Goal: Task Accomplishment & Management: Use online tool/utility

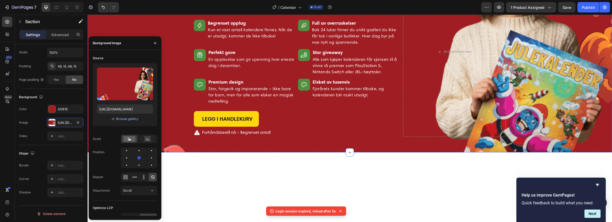
scroll to position [488, 0]
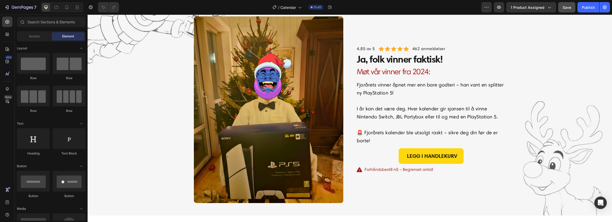
scroll to position [762, 0]
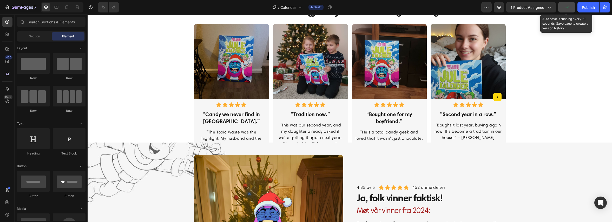
click at [566, 9] on icon "button" at bounding box center [566, 7] width 5 height 5
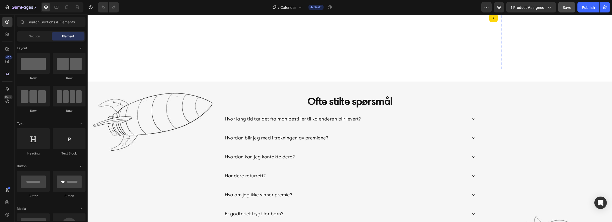
scroll to position [1177, 0]
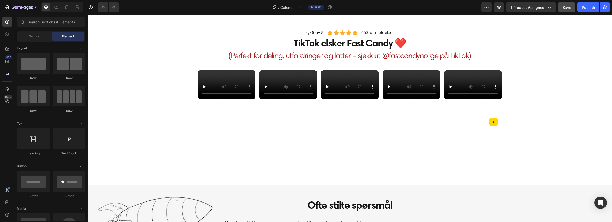
click at [215, 99] on video at bounding box center [227, 84] width 58 height 29
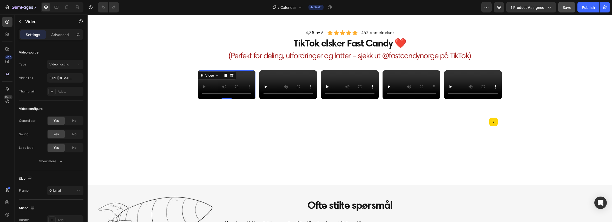
click at [221, 99] on video at bounding box center [227, 84] width 58 height 29
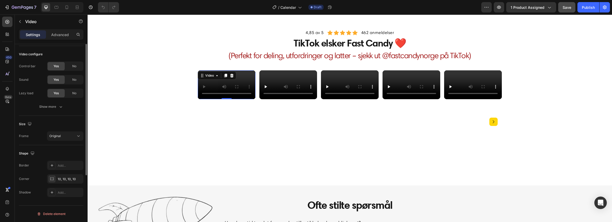
scroll to position [0, 0]
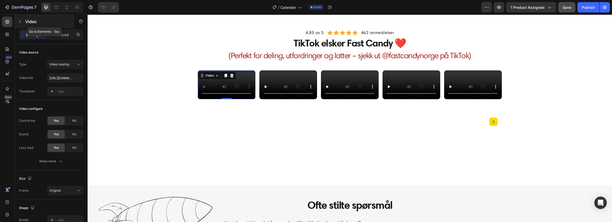
click at [22, 19] on button "button" at bounding box center [20, 21] width 8 height 8
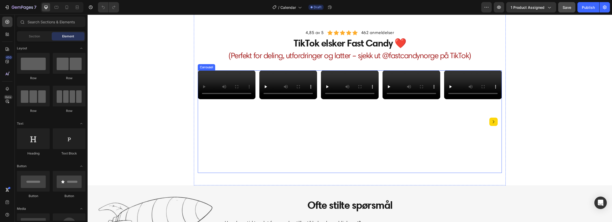
click at [491, 122] on icon "Carousel Next Arrow" at bounding box center [493, 122] width 6 height 6
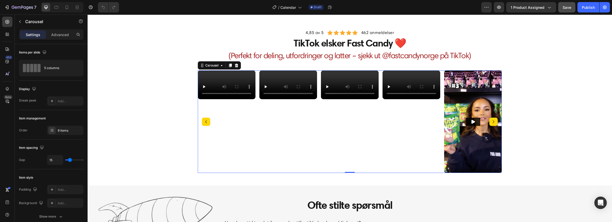
click at [490, 122] on icon "Carousel Next Arrow" at bounding box center [493, 122] width 6 height 6
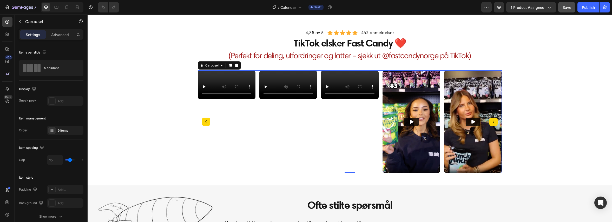
click at [490, 122] on icon "Carousel Next Arrow" at bounding box center [493, 122] width 6 height 6
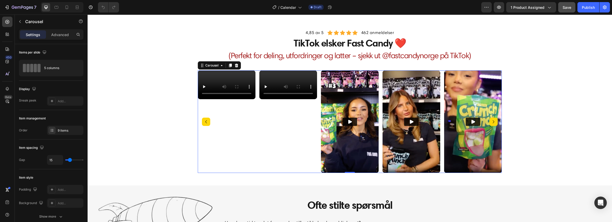
click at [490, 122] on icon "Carousel Next Arrow" at bounding box center [493, 122] width 6 height 6
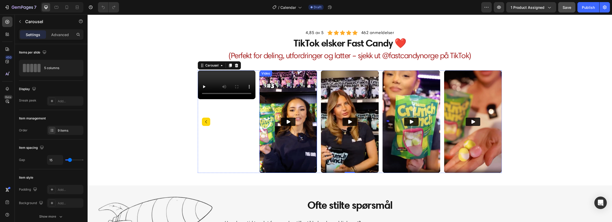
click at [295, 104] on img at bounding box center [288, 121] width 58 height 103
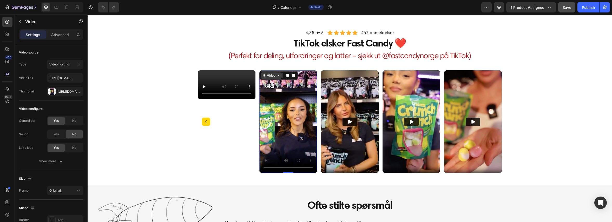
click at [272, 73] on div "Video" at bounding box center [271, 75] width 11 height 5
click at [301, 97] on video at bounding box center [288, 121] width 58 height 103
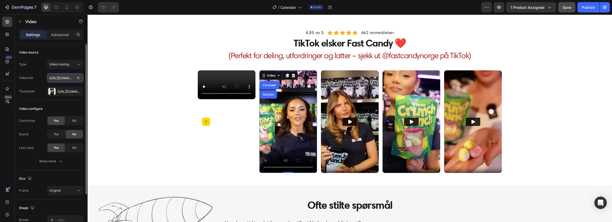
click at [63, 78] on input "https://cdn.shopify.com/videos/c/o/v/00337c7086d9428a96e7eac26f5ea602.mp4" at bounding box center [65, 77] width 36 height 9
type input "https://vm.tiktok.com/ZNdsKbesb/"
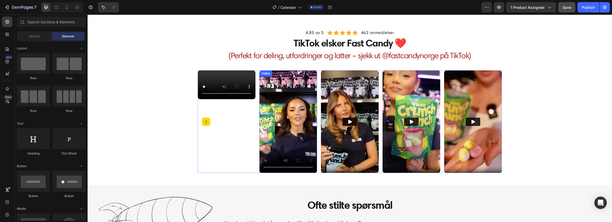
click at [266, 73] on div "Video" at bounding box center [265, 73] width 11 height 5
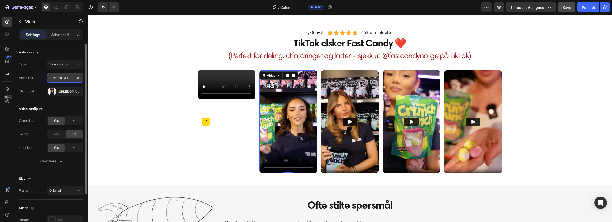
click at [61, 80] on input "https://vm.tiktok.com/ZNdsKbesb/" at bounding box center [65, 77] width 36 height 9
click at [68, 79] on input "https://vm.tiktok.com/ZNdsKbesb/" at bounding box center [65, 77] width 36 height 9
drag, startPoint x: 67, startPoint y: 79, endPoint x: 46, endPoint y: 78, distance: 20.3
click at [46, 78] on div "Video link https://vm.tiktok.com/ZNdsKbesb/" at bounding box center [51, 77] width 64 height 9
click at [57, 78] on input "https://vm.tiktok.com/ZNdsKbesb/" at bounding box center [65, 77] width 36 height 9
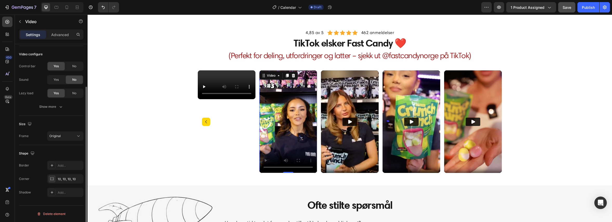
scroll to position [20, 0]
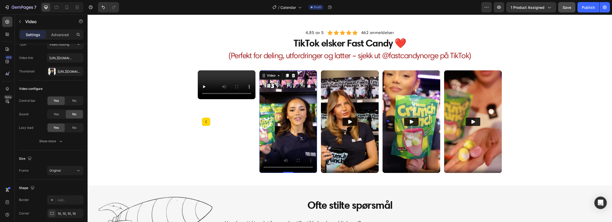
click at [284, 123] on video at bounding box center [288, 121] width 58 height 103
click at [220, 99] on video at bounding box center [227, 84] width 58 height 29
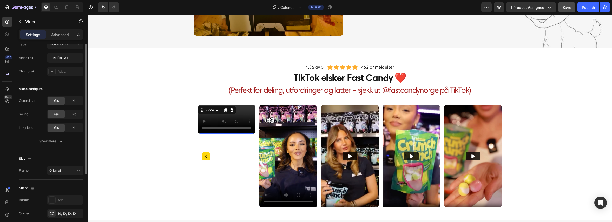
scroll to position [0, 0]
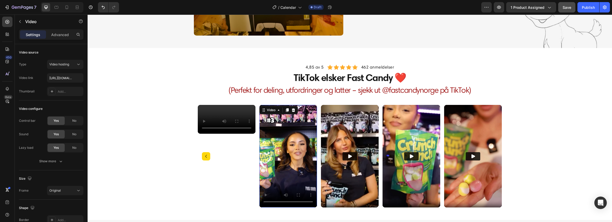
click at [290, 153] on video at bounding box center [288, 156] width 58 height 103
click at [216, 134] on video at bounding box center [227, 119] width 58 height 29
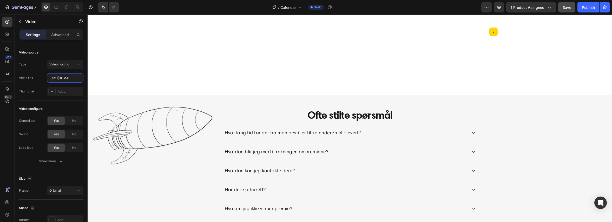
scroll to position [1173, 0]
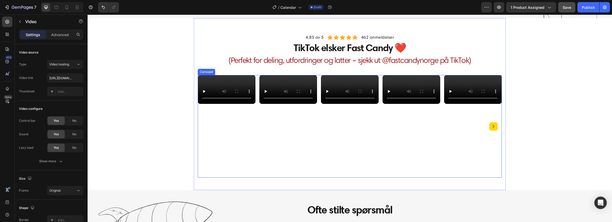
click at [491, 125] on icon "Carousel Next Arrow" at bounding box center [493, 126] width 6 height 6
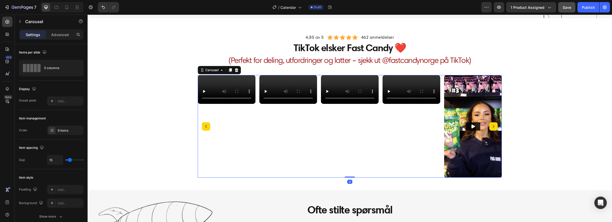
click at [492, 125] on icon "Carousel Next Arrow" at bounding box center [493, 126] width 6 height 6
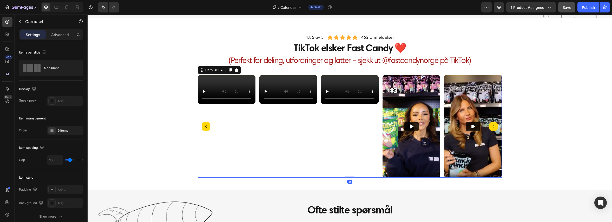
click at [492, 125] on icon "Carousel Next Arrow" at bounding box center [493, 126] width 6 height 6
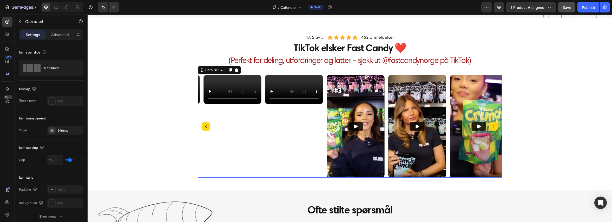
click at [492, 125] on icon "Carousel Next Arrow" at bounding box center [493, 126] width 6 height 6
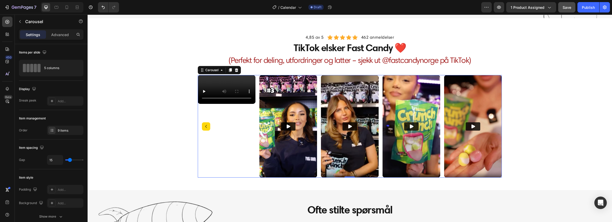
click at [492, 125] on img at bounding box center [473, 126] width 58 height 103
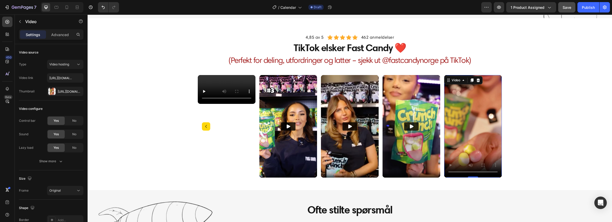
click at [492, 125] on video at bounding box center [473, 126] width 58 height 103
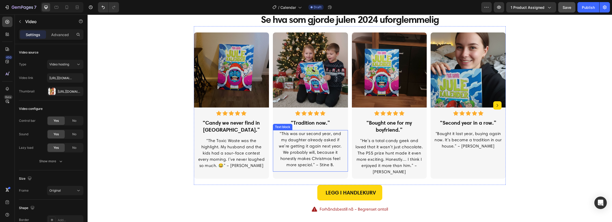
scroll to position [760, 0]
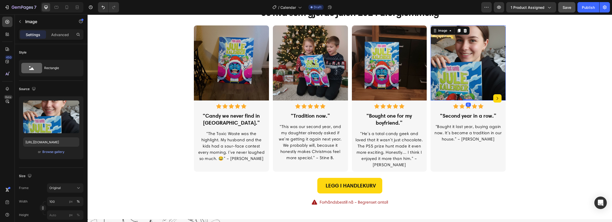
click at [465, 86] on img at bounding box center [467, 62] width 75 height 75
click at [20, 20] on icon "button" at bounding box center [20, 21] width 4 height 4
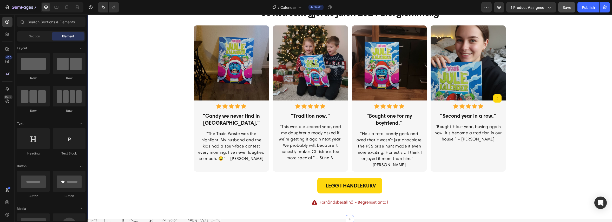
click at [184, 117] on div "4,85 av 5 Text block Icon Icon Icon Icon Icon Icon List Hoz 462 anmeldelser Tex…" at bounding box center [349, 100] width 516 height 211
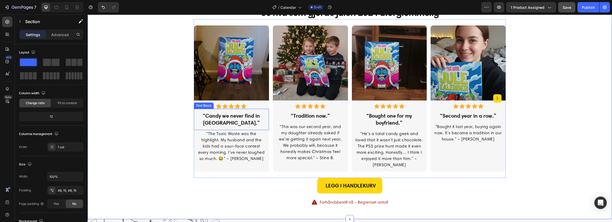
click at [209, 123] on p "“Candy we never find in Norway.”" at bounding box center [231, 119] width 68 height 14
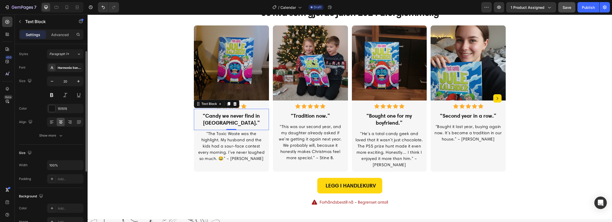
scroll to position [0, 0]
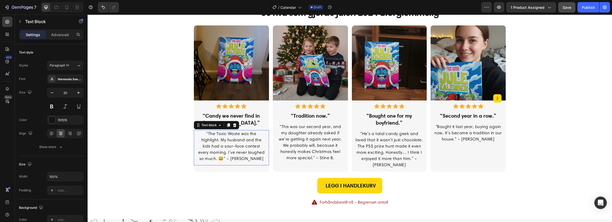
click at [236, 136] on p "“The Toxic Waste was the highlight. My husband and the kids had a sour-face con…" at bounding box center [231, 146] width 68 height 31
click at [233, 116] on p "“Candy we never find in Norway.”" at bounding box center [231, 119] width 68 height 14
click at [239, 146] on p "“The Toxic Waste was the highlight. My husband and the kids had a sour-face con…" at bounding box center [231, 146] width 68 height 31
click at [61, 32] on p "Advanced" at bounding box center [60, 34] width 18 height 5
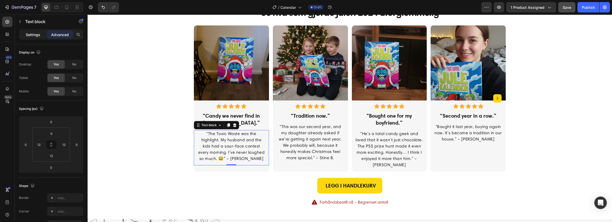
click at [38, 36] on p "Settings" at bounding box center [33, 34] width 15 height 5
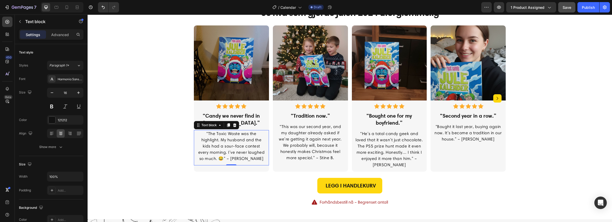
click at [234, 153] on p "“The Toxic Waste was the highlight. My husband and the kids had a sour-face con…" at bounding box center [231, 146] width 68 height 31
click at [235, 153] on p "“The Toxic Waste was the highlight. My husband and the kids had a sour-face con…" at bounding box center [231, 146] width 68 height 31
click at [246, 152] on p "“The Toxic Waste was the highlight. My husband and the kids had a sour-face con…" at bounding box center [231, 146] width 68 height 31
drag, startPoint x: 245, startPoint y: 152, endPoint x: 238, endPoint y: 153, distance: 7.3
click at [238, 153] on p "“The Toxic Waste was the highlight. My husband and the kids had a sour-face con…" at bounding box center [231, 146] width 68 height 31
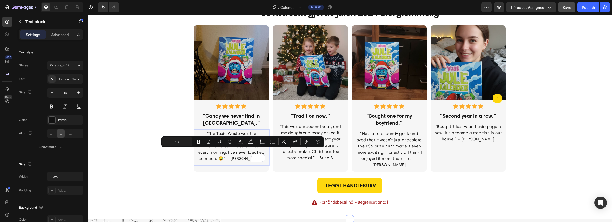
click at [131, 153] on div "4,85 av 5 Text block Icon Icon Icon Icon Icon Icon List Hoz 462 anmeldelser Tex…" at bounding box center [349, 100] width 516 height 211
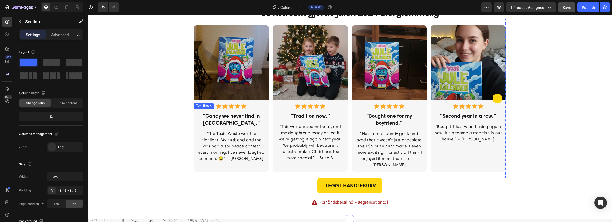
scroll to position [725, 0]
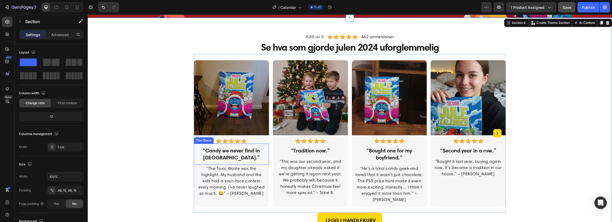
click at [222, 152] on p "“Candy we never find in Norway.”" at bounding box center [231, 154] width 68 height 14
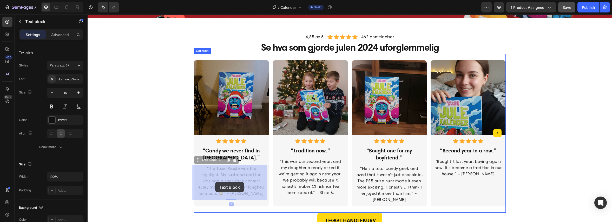
drag, startPoint x: 215, startPoint y: 178, endPoint x: 215, endPoint y: 182, distance: 4.4
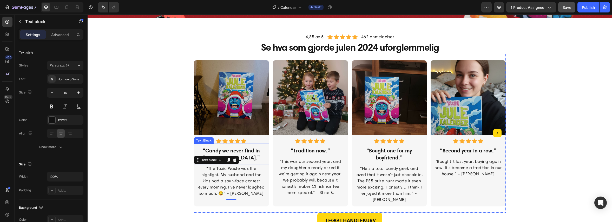
click at [213, 152] on p "“Candy we never find in Norway.”" at bounding box center [231, 154] width 68 height 14
click at [228, 139] on icon at bounding box center [228, 139] width 3 height 4
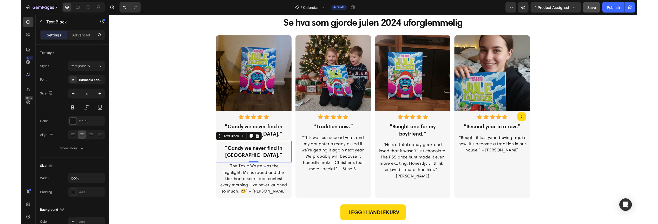
scroll to position [760, 0]
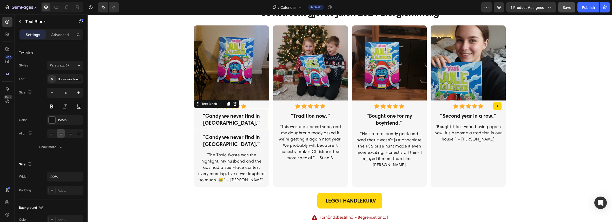
click at [243, 117] on p "“Candy we never find in Norway.”" at bounding box center [231, 119] width 68 height 14
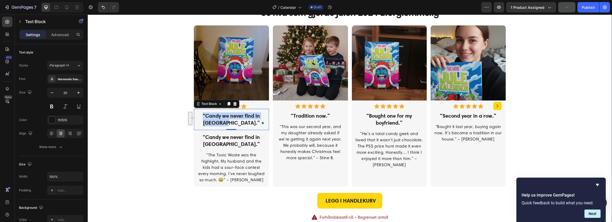
click at [145, 56] on div "4,85 av 5 Text block Icon Icon Icon Icon Icon Icon List Hoz 462 anmeldelser Tex…" at bounding box center [349, 108] width 516 height 226
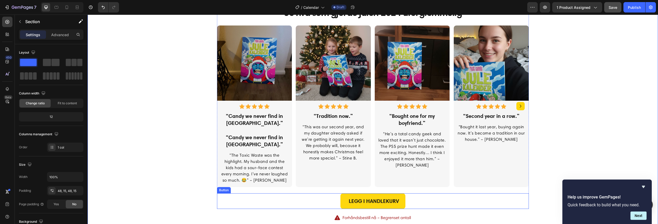
click at [444, 197] on div "LEGG I HANDLEKURV Button" at bounding box center [373, 201] width 312 height 16
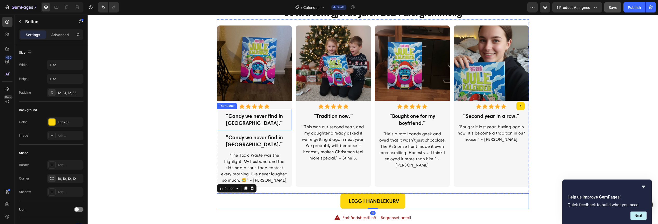
click at [258, 117] on p "“Candy we never find in Norway.”" at bounding box center [254, 119] width 68 height 14
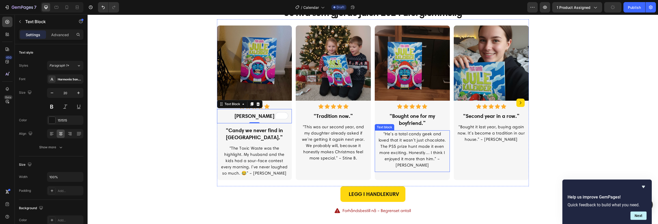
click at [426, 137] on p "“He’s a total candy geek and loved that it wasn’t just chocolate. The PS5 prize…" at bounding box center [412, 149] width 68 height 37
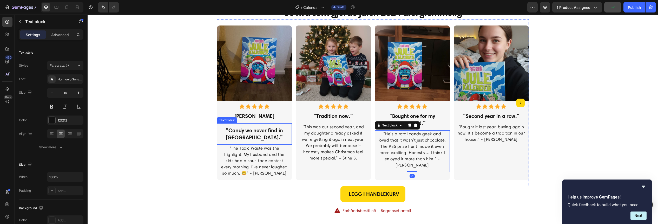
click at [253, 131] on p "“Candy we never find in Norway.”" at bounding box center [254, 134] width 68 height 14
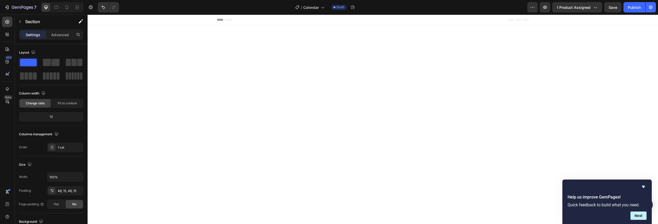
scroll to position [760, 0]
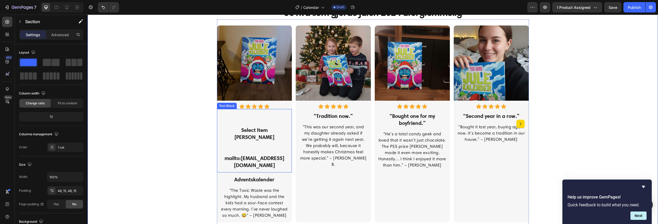
click at [264, 136] on strong "[PERSON_NAME]" at bounding box center [254, 137] width 40 height 6
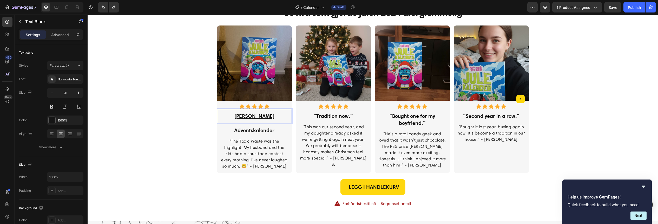
drag, startPoint x: 270, startPoint y: 117, endPoint x: 232, endPoint y: 117, distance: 38.2
click at [232, 117] on p "Karin Hartviksen" at bounding box center [254, 115] width 68 height 7
click at [162, 142] on div "4,85 av 5 Text block Icon Icon Icon Icon Icon Icon List Hoz 462 anmeldelser Tex…" at bounding box center [372, 101] width 562 height 212
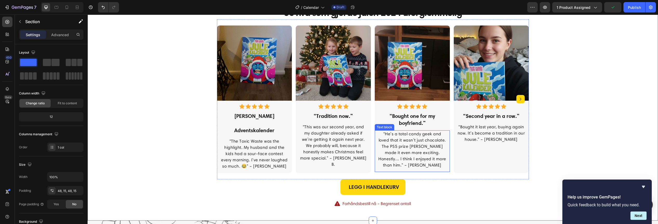
drag, startPoint x: 430, startPoint y: 149, endPoint x: 355, endPoint y: 137, distance: 75.1
click at [430, 149] on p "“He’s a total candy geek and loved that it wasn’t just chocolate. The PS5 prize…" at bounding box center [412, 149] width 68 height 37
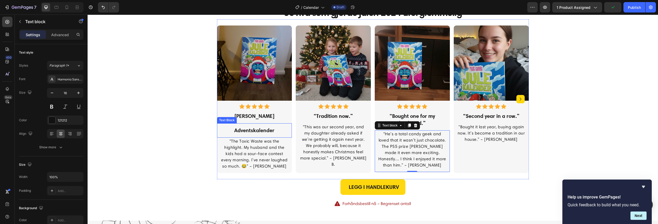
click at [250, 130] on p "Adventskalender" at bounding box center [254, 130] width 68 height 7
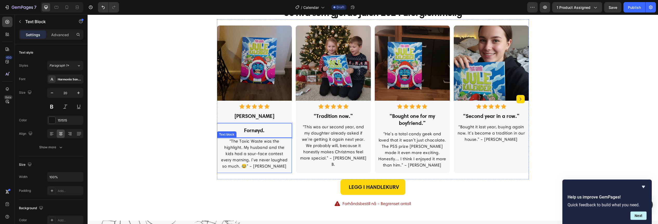
click at [256, 149] on p "“The Toxic Waste was the highlight. My husband and the kids had a sour-face con…" at bounding box center [254, 153] width 68 height 31
click at [423, 142] on p "“He’s a total candy geek and loved that it wasn’t just chocolate. The PS5 prize…" at bounding box center [412, 149] width 68 height 37
click at [263, 148] on p "“The Toxic Waste was the highlight. My husband and the kids had a sour-face con…" at bounding box center [254, 153] width 68 height 31
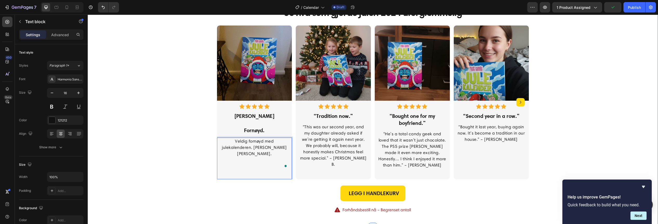
click at [166, 164] on div "4,85 av 5 Text block Icon Icon Icon Icon Icon Icon List Hoz 462 anmeldelser Tex…" at bounding box center [372, 104] width 562 height 219
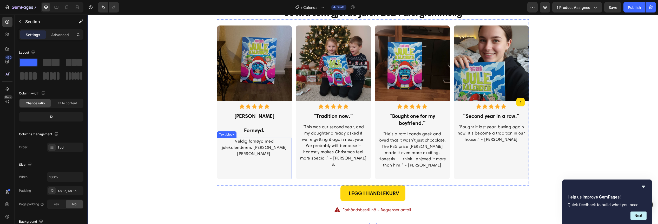
click at [255, 148] on p "Veldig fornøyd med julekalenderen. Rask levering." at bounding box center [254, 147] width 68 height 19
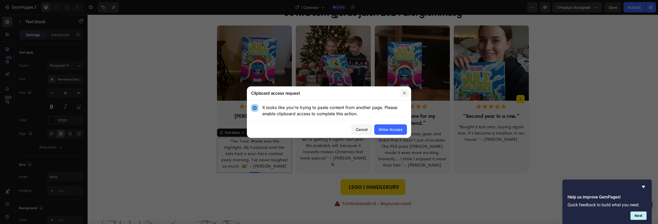
click at [405, 93] on icon "button" at bounding box center [404, 93] width 4 height 4
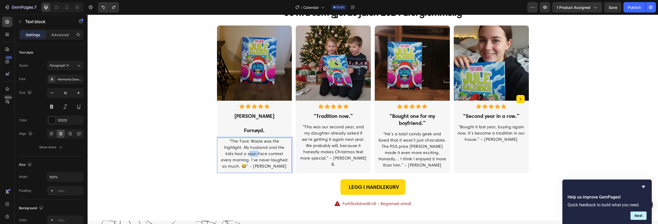
click at [249, 156] on p "“The Toxic Waste was the highlight. My husband and the kids had a sour-face con…" at bounding box center [254, 153] width 68 height 31
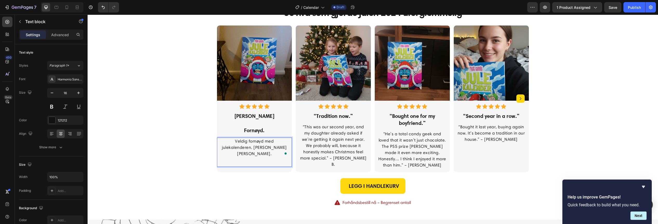
click at [182, 160] on div "4,85 av 5 Text block Icon Icon Icon Icon Icon Icon List Hoz 462 anmeldelser Tex…" at bounding box center [372, 100] width 562 height 211
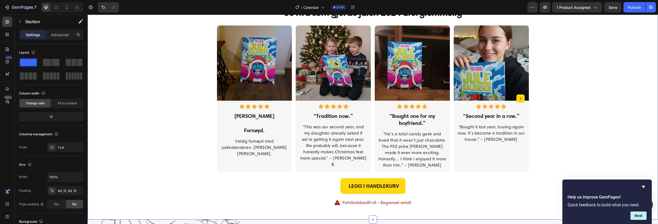
click at [412, 133] on p "“He’s a total candy geek and loved that it wasn’t just chocolate. The PS5 prize…" at bounding box center [412, 149] width 68 height 37
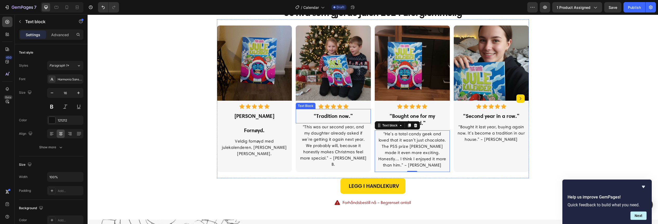
click at [329, 117] on p "“Tradition now.”" at bounding box center [333, 115] width 68 height 7
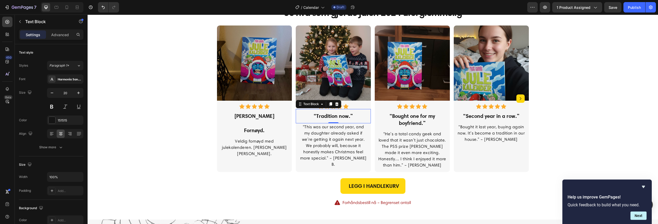
click at [329, 117] on p "“Tradition now.”" at bounding box center [333, 115] width 68 height 7
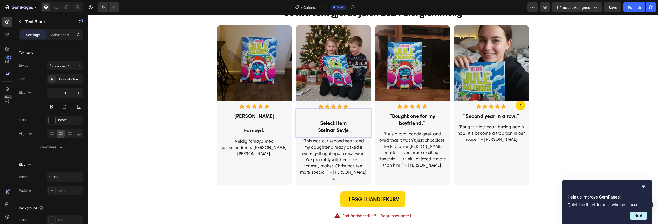
click at [347, 126] on p "Select Item Steinar Sevje" at bounding box center [333, 122] width 68 height 21
drag, startPoint x: 347, startPoint y: 124, endPoint x: 320, endPoint y: 124, distance: 27.8
click at [320, 124] on p "Select Item Steinar Sevje" at bounding box center [333, 122] width 68 height 21
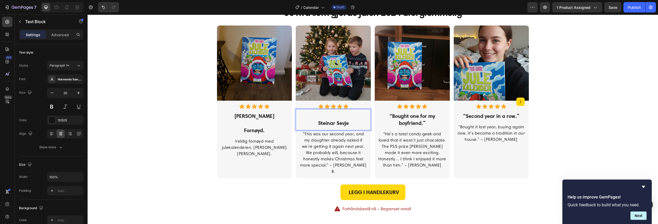
click at [316, 123] on p "⁠⁠⁠⁠⁠⁠⁠ Steinar Sevje" at bounding box center [333, 119] width 68 height 14
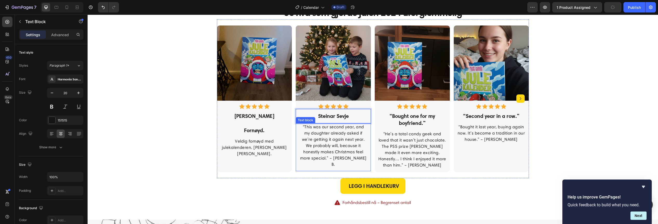
click at [312, 144] on p "“This was our second year, and my daughter already asked if we’re getting it ag…" at bounding box center [333, 146] width 68 height 44
click at [283, 176] on div "Image Icon Icon Icon Icon Icon Icon List Hoz Anett Endrerud Text Block Fornøyd.…" at bounding box center [373, 98] width 312 height 159
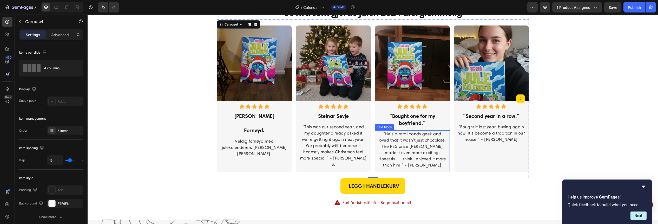
drag, startPoint x: 426, startPoint y: 139, endPoint x: 406, endPoint y: 135, distance: 21.1
click at [426, 139] on p "“He’s a total candy geek and loved that it wasn’t just chocolate. The PS5 prize…" at bounding box center [412, 149] width 68 height 37
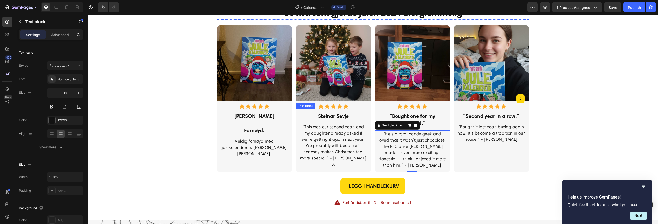
click at [327, 116] on p "Steinar Sevje" at bounding box center [333, 115] width 68 height 7
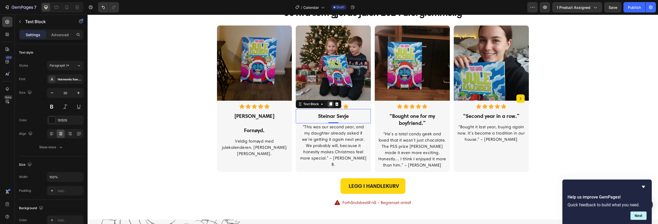
click at [329, 105] on icon at bounding box center [330, 104] width 3 height 4
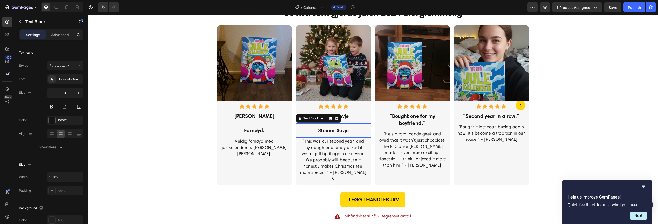
click at [331, 132] on p "Steinar Sevje" at bounding box center [333, 130] width 68 height 7
click at [155, 170] on div "4,85 av 5 Text block Icon Icon Icon Icon Icon Icon List Hoz 462 anmeldelser Tex…" at bounding box center [372, 107] width 562 height 225
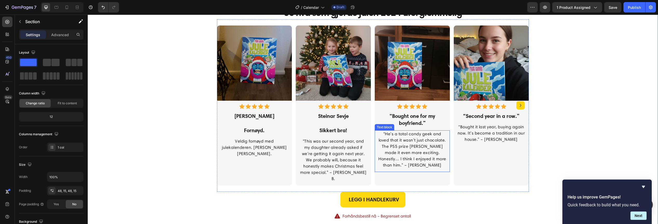
click at [417, 148] on p "“He’s a total candy geek and loved that it wasn’t just chocolate. The PS5 prize…" at bounding box center [412, 149] width 68 height 37
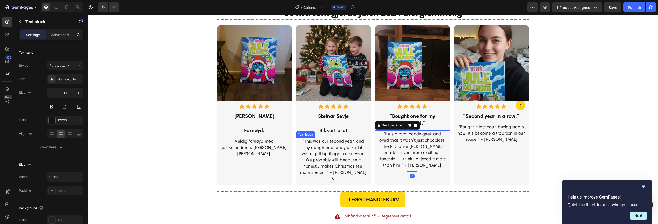
click at [335, 149] on p "“This was our second year, and my daughter already asked if we’re getting it ag…" at bounding box center [333, 160] width 68 height 44
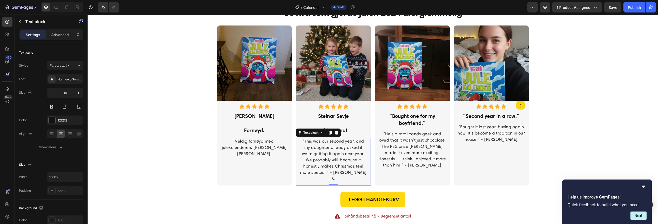
click at [335, 149] on p "“This was our second year, and my daughter already asked if we’re getting it ag…" at bounding box center [333, 160] width 68 height 44
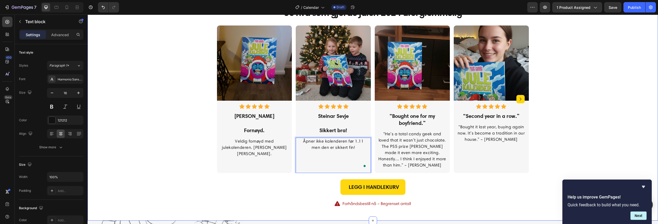
click at [175, 152] on div "4,85 av 5 Text block Icon Icon Icon Icon Icon Icon List Hoz 462 anmeldelser Tex…" at bounding box center [372, 101] width 562 height 212
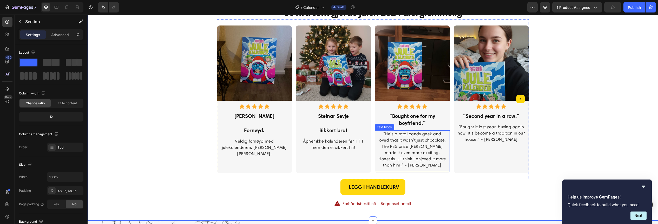
click at [423, 138] on p "“He’s a total candy geek and loved that it wasn’t just chocolate. The PS5 prize…" at bounding box center [412, 149] width 68 height 37
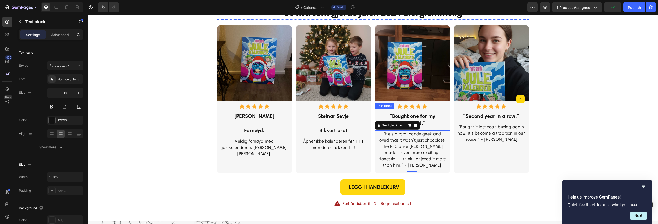
click at [410, 117] on p "“Bought one for my boyfriend.”" at bounding box center [412, 119] width 68 height 14
click at [408, 104] on icon at bounding box center [409, 104] width 3 height 4
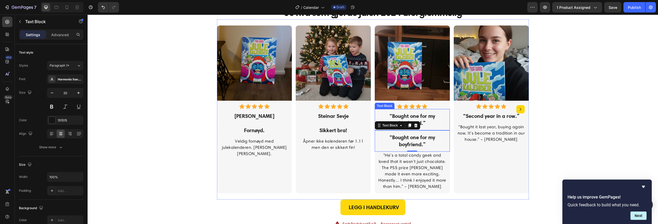
click at [407, 117] on p "“Bought one for my boyfriend.”" at bounding box center [412, 119] width 68 height 14
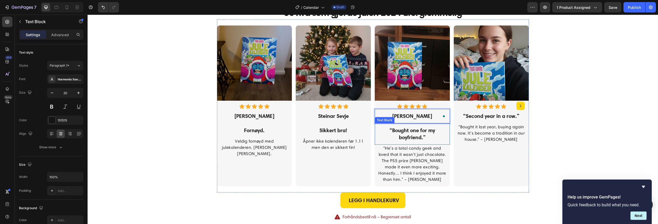
click at [416, 134] on p "“Bought one for my boyfriend.”" at bounding box center [412, 134] width 68 height 14
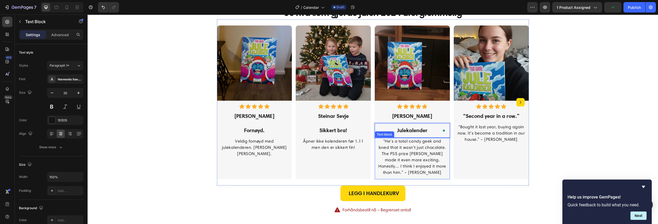
click at [402, 153] on p "“He’s a total candy geek and loved that it wasn’t just chocolate. The PS5 prize…" at bounding box center [412, 156] width 68 height 37
click at [422, 159] on p "“He’s a total candy geek and loved that it wasn’t just chocolate. The PS5 prize…" at bounding box center [412, 156] width 68 height 37
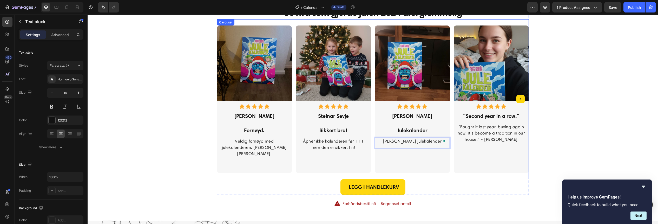
click at [564, 163] on div "4,85 av 5 Text block Icon Icon Icon Icon Icon Icon List Hoz 462 anmeldelser Tex…" at bounding box center [372, 101] width 562 height 212
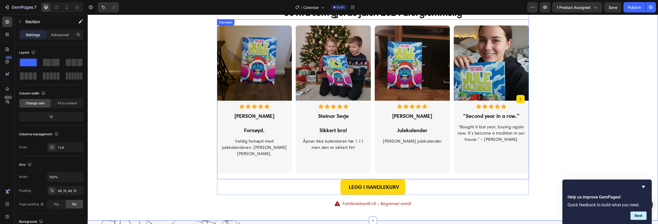
click at [429, 156] on div "Image Icon Icon Icon Icon Icon Icon List Hoz Nina Isaksen Text Block Julekalend…" at bounding box center [411, 98] width 75 height 147
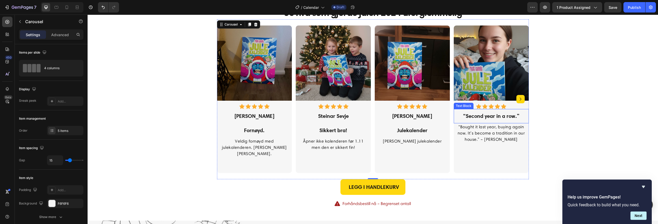
click at [485, 114] on p "“Second year in a row.”" at bounding box center [491, 115] width 68 height 7
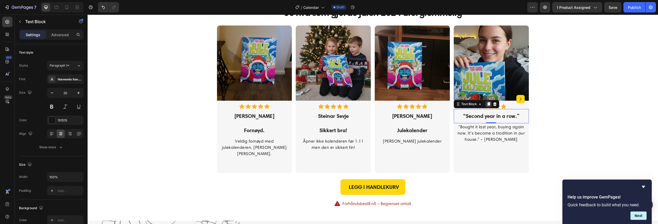
click at [487, 104] on icon at bounding box center [488, 104] width 3 height 4
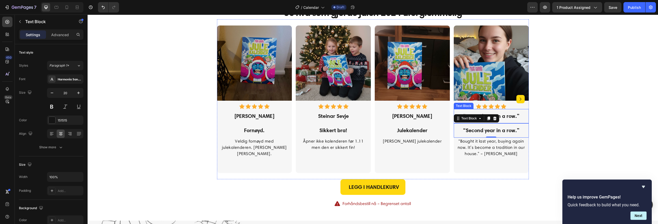
click at [502, 117] on p "“Second year in a row.”" at bounding box center [491, 115] width 68 height 7
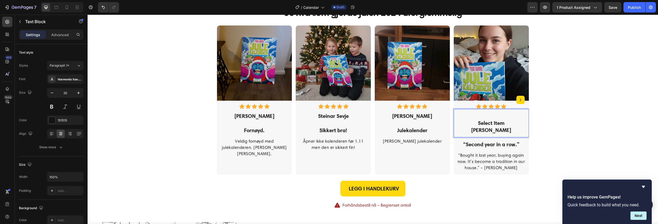
click at [500, 123] on p "Select Item Anne-Grethe Aamaas" at bounding box center [491, 122] width 68 height 21
click at [463, 130] on p "Select Item Anne-Grethe Aamaas" at bounding box center [491, 122] width 68 height 21
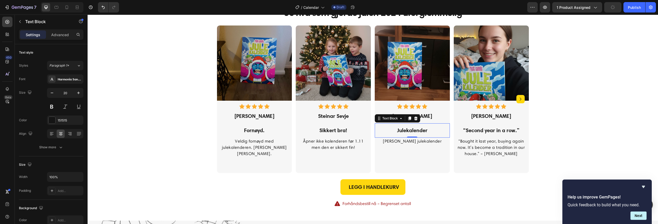
click at [423, 129] on p "Julekalender" at bounding box center [412, 130] width 68 height 7
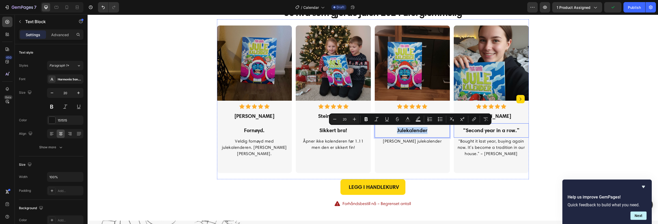
click at [495, 132] on p "“Second year in a row.”" at bounding box center [491, 130] width 68 height 7
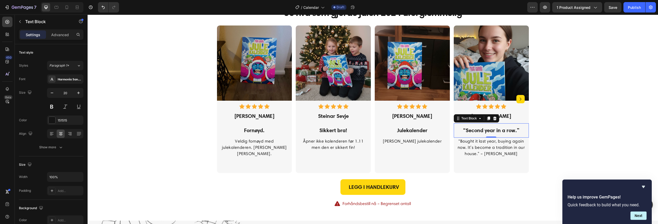
click at [495, 132] on p "“Second year in a row.”" at bounding box center [491, 130] width 68 height 7
click at [473, 151] on p "“Bought it last year, buying again now. It’s become a tradition in our house.” …" at bounding box center [491, 147] width 68 height 19
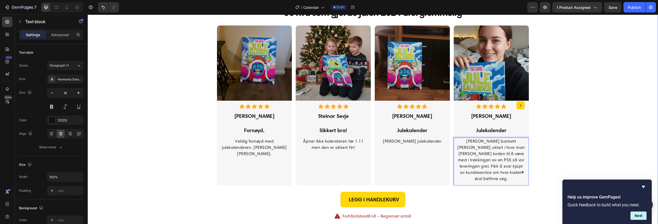
click at [559, 156] on div "4,85 av 5 Text block Icon Icon Icon Icon Icon Icon List Hoz 462 anmeldelser Tex…" at bounding box center [372, 107] width 562 height 225
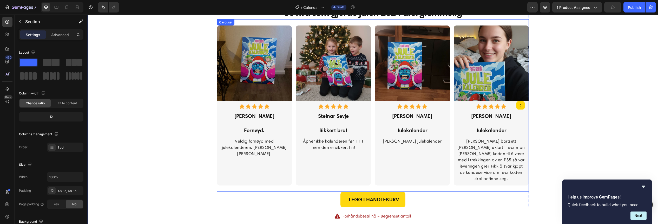
click at [519, 103] on icon "Carousel Next Arrow" at bounding box center [520, 105] width 6 height 6
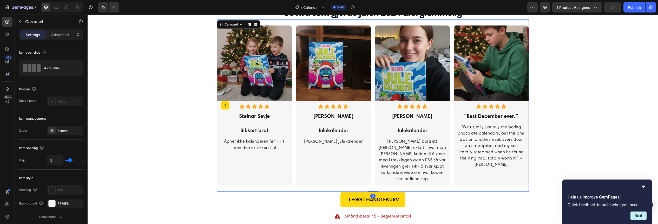
click at [519, 103] on div "Icon Icon Icon Icon Icon Icon List Hoz" at bounding box center [490, 105] width 75 height 8
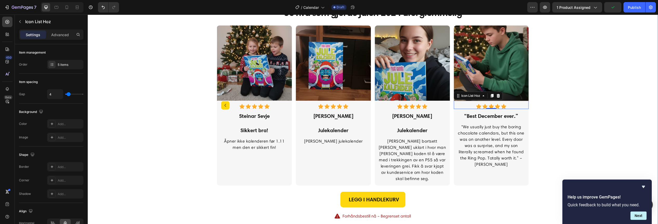
click at [555, 132] on div "4,85 av 5 Text block Icon Icon Icon Icon Icon Icon List Hoz 462 anmeldelser Tex…" at bounding box center [372, 107] width 562 height 225
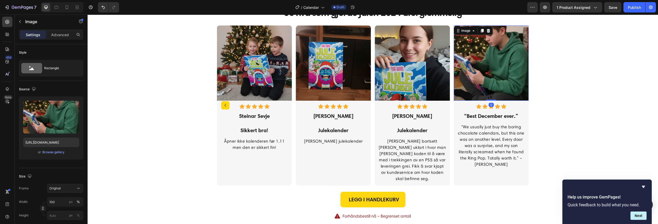
click at [500, 88] on img at bounding box center [490, 62] width 75 height 75
click at [480, 31] on icon at bounding box center [482, 31] width 4 height 4
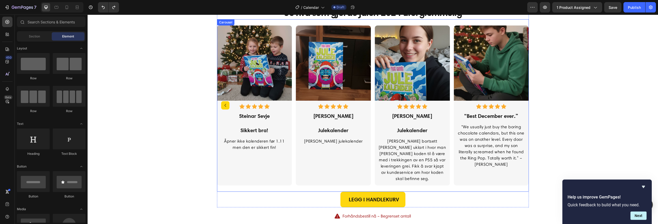
click at [222, 103] on icon "Carousel Back Arrow" at bounding box center [225, 105] width 6 height 6
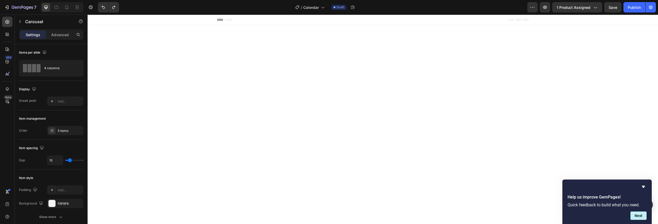
scroll to position [760, 0]
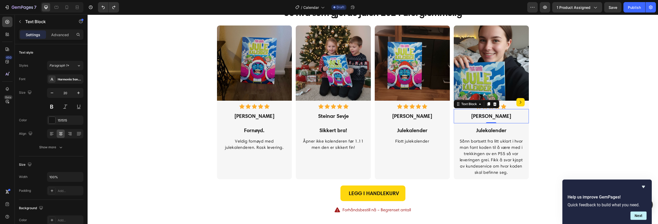
click at [523, 121] on div "Anne-Grethe Aamaas Text Block 0" at bounding box center [490, 116] width 75 height 14
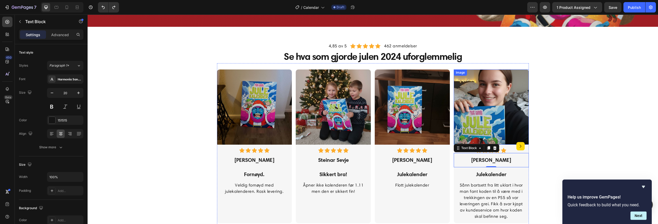
scroll to position [691, 0]
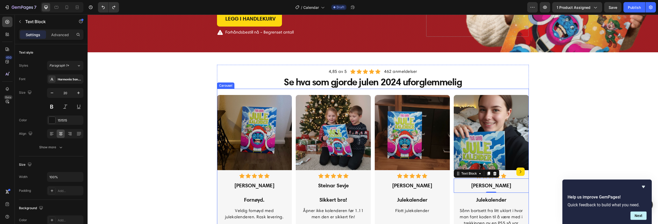
click at [222, 86] on div "Carousel" at bounding box center [225, 85] width 15 height 5
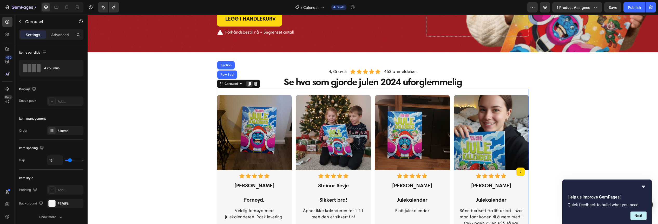
click at [248, 84] on icon at bounding box center [249, 84] width 3 height 4
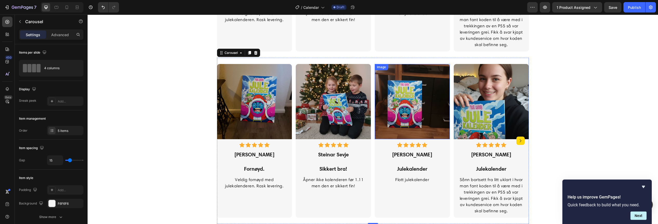
scroll to position [878, 0]
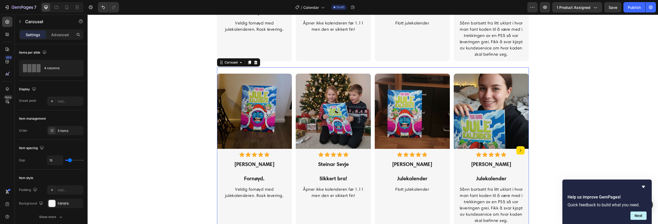
click at [517, 151] on icon "Carousel Next Arrow" at bounding box center [520, 150] width 6 height 6
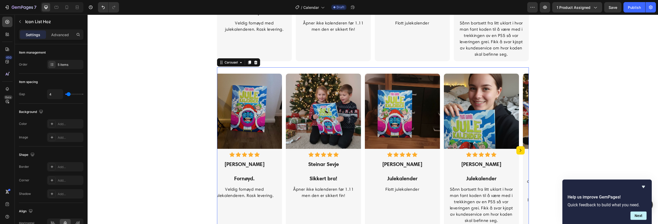
click at [522, 151] on div "Icon Icon Icon Icon Icon Icon List Hoz" at bounding box center [559, 153] width 75 height 8
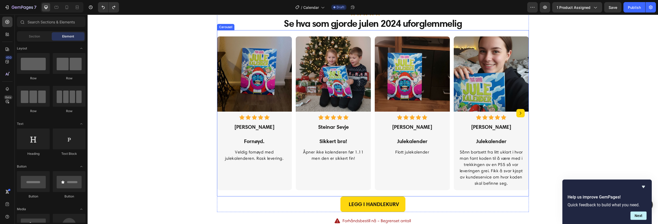
scroll to position [739, 0]
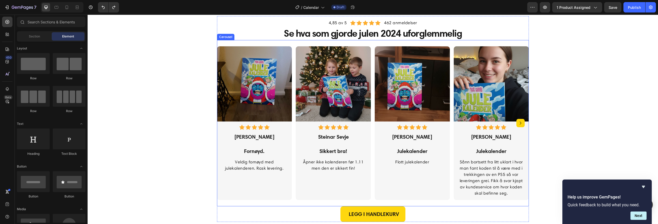
click at [518, 124] on icon "Carousel Next Arrow" at bounding box center [520, 123] width 6 height 6
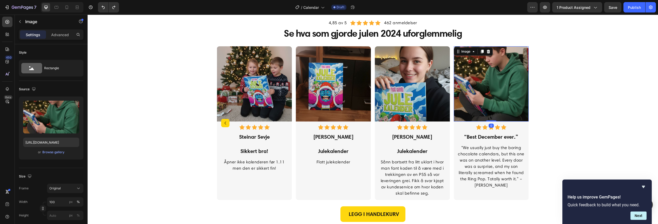
click at [518, 115] on img at bounding box center [490, 83] width 75 height 75
click at [21, 22] on icon "button" at bounding box center [20, 21] width 4 height 4
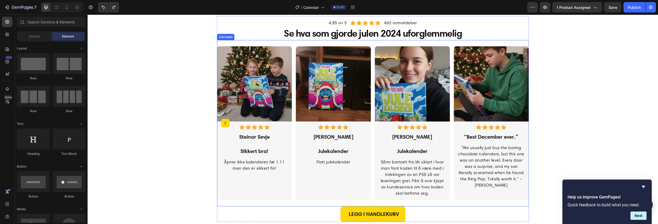
click at [225, 124] on icon "Carousel Back Arrow" at bounding box center [225, 123] width 6 height 6
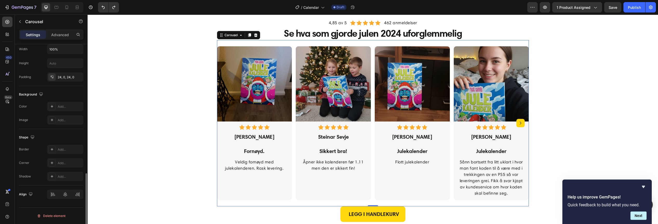
scroll to position [209, 0]
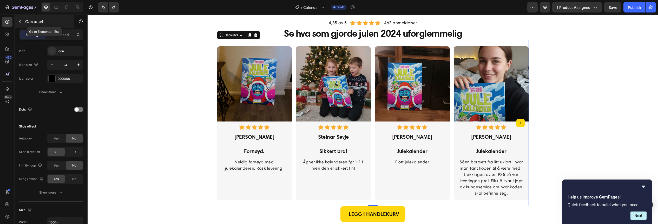
click at [22, 22] on icon "button" at bounding box center [20, 21] width 4 height 4
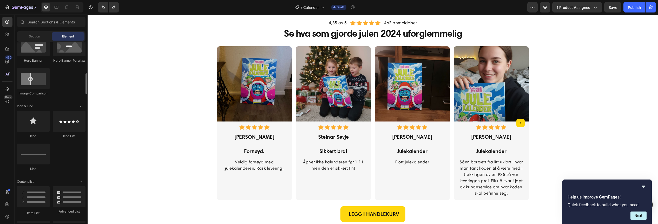
scroll to position [311, 0]
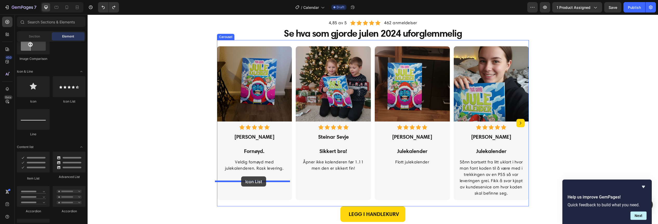
drag, startPoint x: 149, startPoint y: 106, endPoint x: 241, endPoint y: 176, distance: 116.0
click at [501, 41] on div "Image Icon Icon Icon Icon Icon Icon List Hoz Anett Endrerud Text Block Fornøyd.…" at bounding box center [373, 123] width 312 height 166
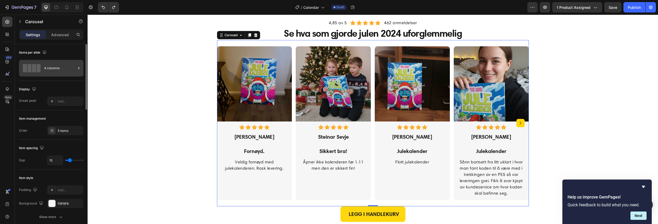
click at [58, 69] on div "4 columns" at bounding box center [60, 68] width 32 height 12
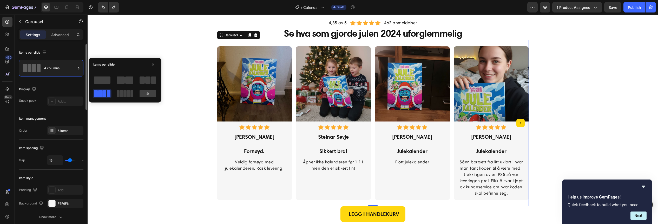
click at [37, 51] on div "Items per slide" at bounding box center [33, 52] width 29 height 7
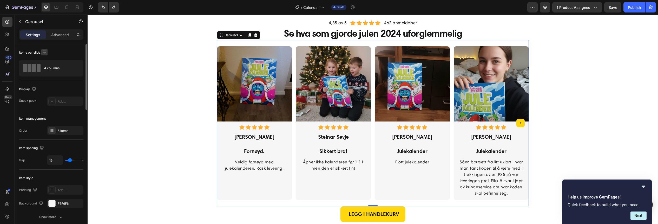
click at [43, 51] on icon "button" at bounding box center [44, 52] width 5 height 5
click at [61, 67] on div "4 columns" at bounding box center [60, 68] width 32 height 12
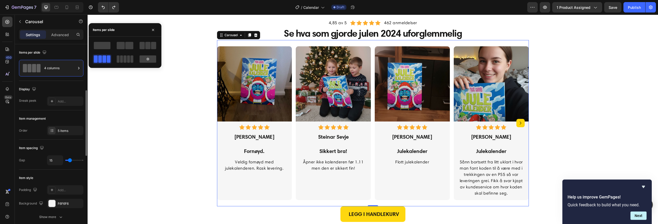
scroll to position [35, 0]
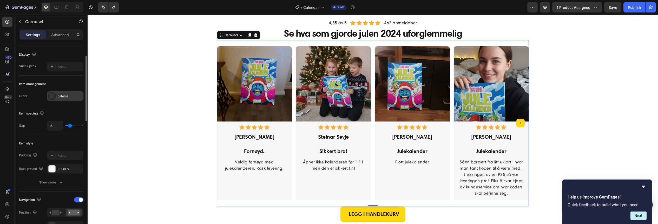
click at [70, 98] on div "5 items" at bounding box center [65, 95] width 36 height 9
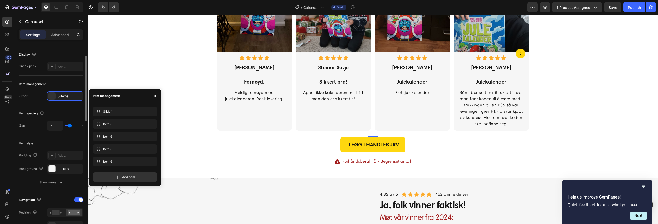
scroll to position [0, 0]
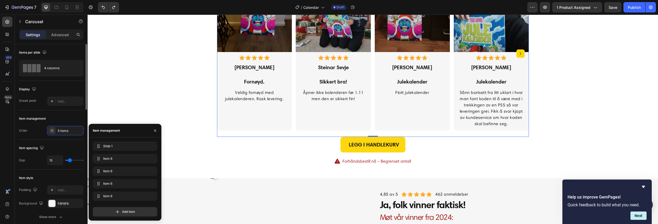
click at [66, 92] on div "Display" at bounding box center [51, 89] width 64 height 8
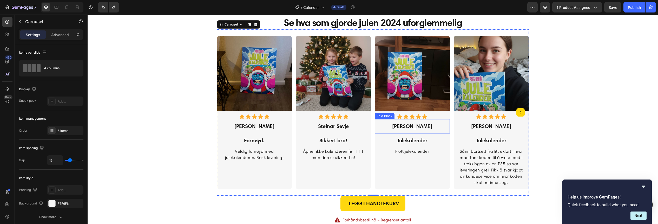
scroll to position [739, 0]
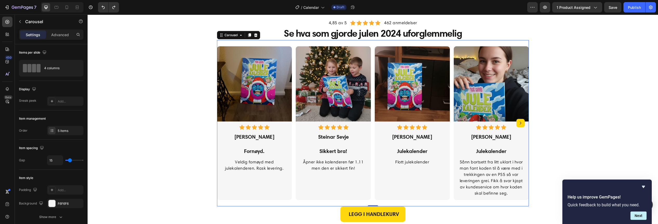
click at [519, 125] on icon "Carousel Next Arrow" at bounding box center [520, 123] width 6 height 6
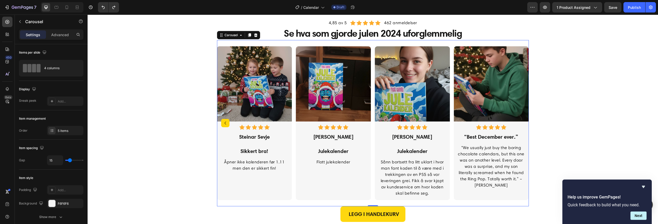
click at [224, 124] on icon "Carousel Back Arrow" at bounding box center [225, 123] width 6 height 6
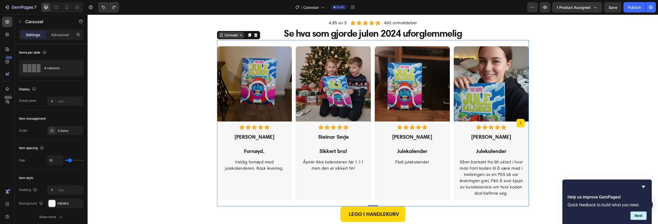
click at [232, 36] on div "Carousel" at bounding box center [230, 35] width 15 height 5
click at [56, 86] on div "Display" at bounding box center [51, 89] width 64 height 8
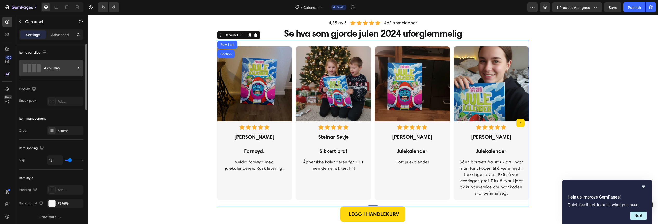
click at [48, 69] on div "4 columns" at bounding box center [60, 68] width 32 height 12
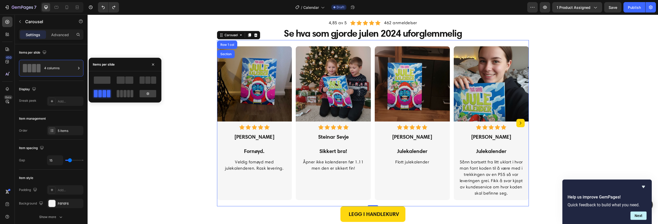
click at [130, 95] on span at bounding box center [128, 93] width 3 height 7
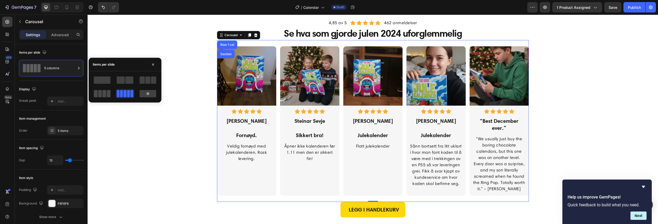
click at [105, 93] on span at bounding box center [104, 93] width 4 height 7
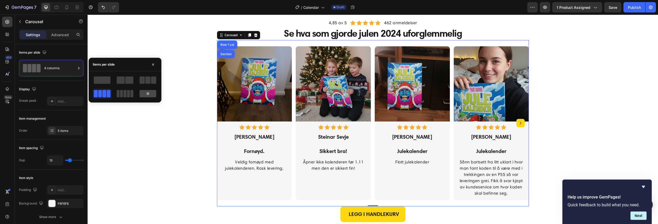
click at [145, 94] on div at bounding box center [147, 93] width 17 height 7
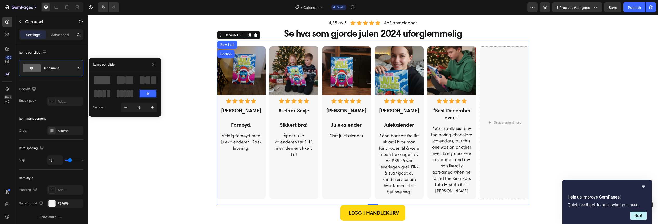
click at [103, 80] on span at bounding box center [102, 79] width 17 height 7
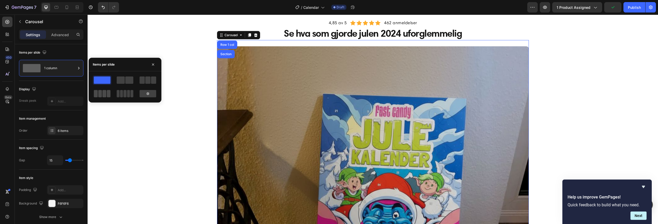
click at [109, 91] on span at bounding box center [109, 93] width 4 height 7
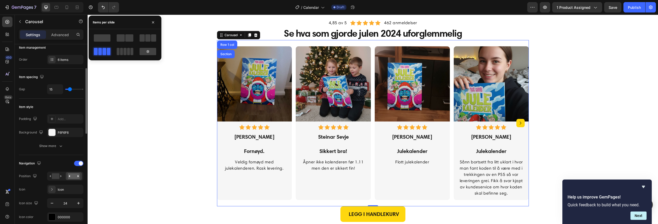
scroll to position [36, 0]
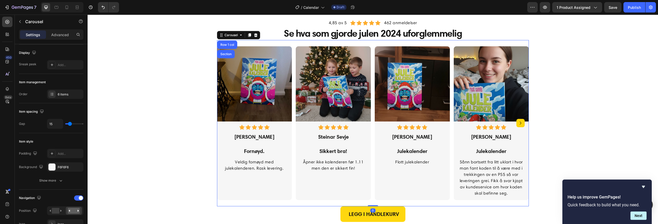
click at [371, 203] on div "Image Icon Icon Icon Icon Icon Icon List Hoz Anett Endrerud Text Block Fornøyd.…" at bounding box center [373, 123] width 312 height 166
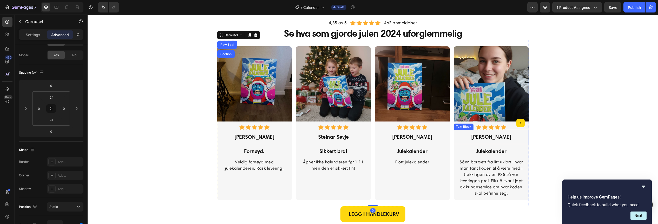
click at [522, 135] on p "[PERSON_NAME]" at bounding box center [491, 136] width 68 height 7
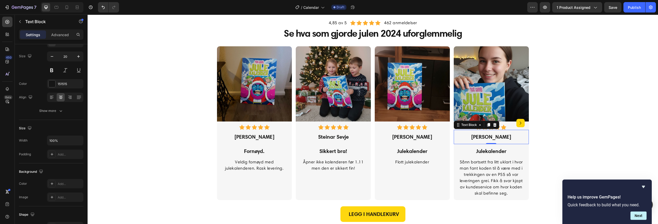
scroll to position [0, 0]
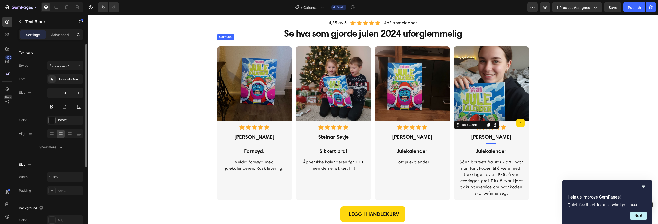
click at [519, 124] on icon "Carousel Next Arrow" at bounding box center [520, 123] width 6 height 6
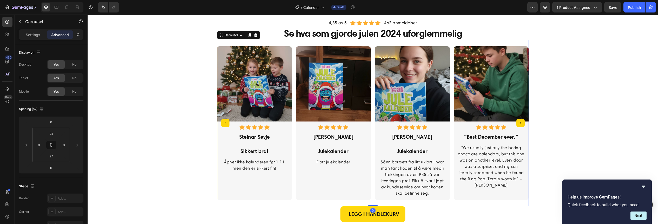
click at [519, 124] on icon "Carousel Next Arrow" at bounding box center [520, 123] width 6 height 6
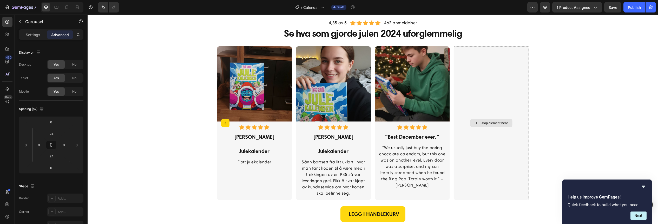
click at [487, 123] on div "Drop element here" at bounding box center [494, 123] width 28 height 4
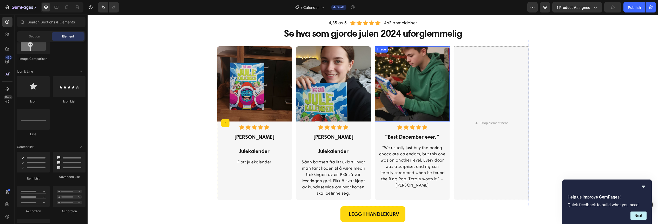
click at [422, 108] on img at bounding box center [411, 83] width 75 height 75
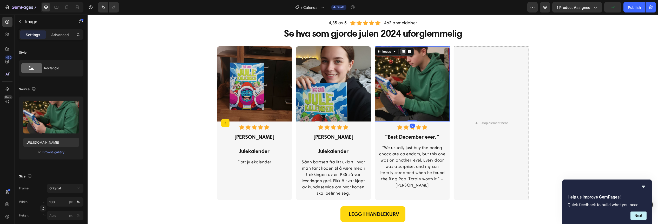
click at [402, 52] on icon at bounding box center [403, 52] width 3 height 4
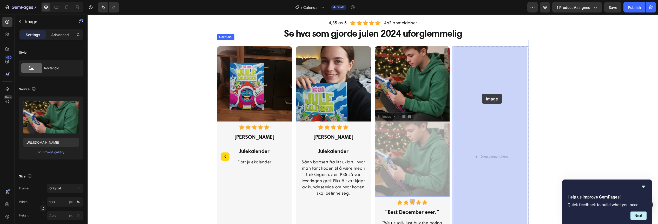
drag, startPoint x: 404, startPoint y: 151, endPoint x: 481, endPoint y: 93, distance: 96.1
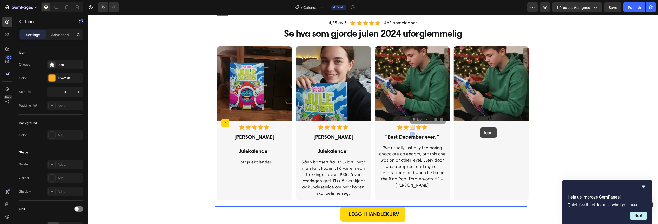
drag, startPoint x: 409, startPoint y: 128, endPoint x: 481, endPoint y: 127, distance: 71.7
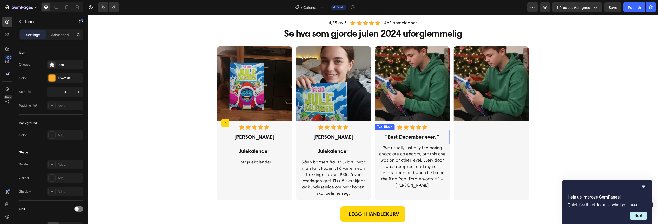
click at [409, 137] on p "“Best December ever.”" at bounding box center [412, 136] width 68 height 7
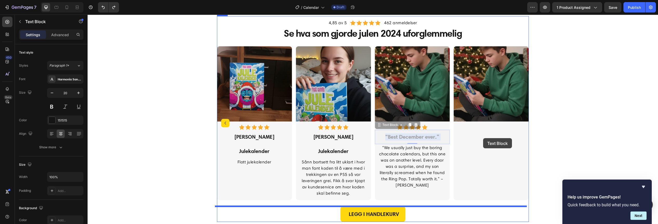
drag, startPoint x: 410, startPoint y: 136, endPoint x: 483, endPoint y: 138, distance: 72.7
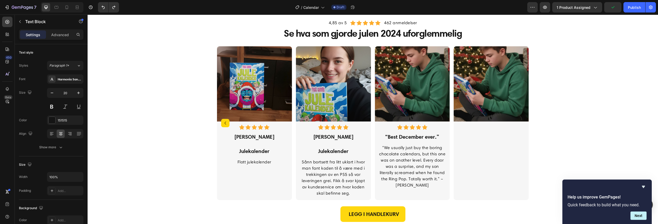
click at [419, 139] on p "“Best December ever.”" at bounding box center [412, 136] width 68 height 7
click at [497, 184] on div "Image" at bounding box center [490, 122] width 75 height 153
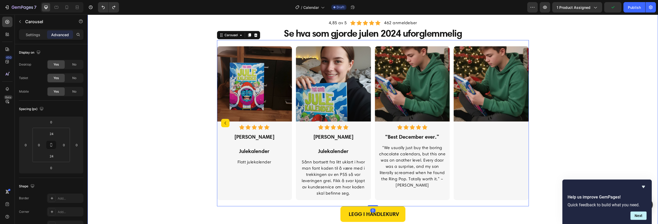
click at [568, 142] on div "4,85 av 5 Text block Icon Icon Icon Icon Icon Icon List Hoz 462 anmeldelser Tex…" at bounding box center [372, 125] width 562 height 219
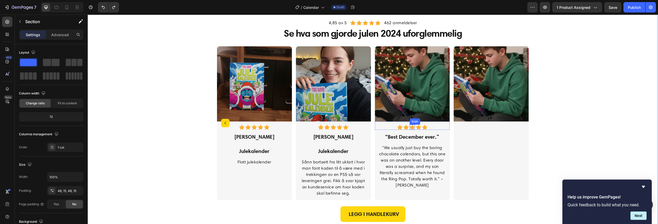
click at [410, 128] on icon at bounding box center [411, 126] width 5 height 5
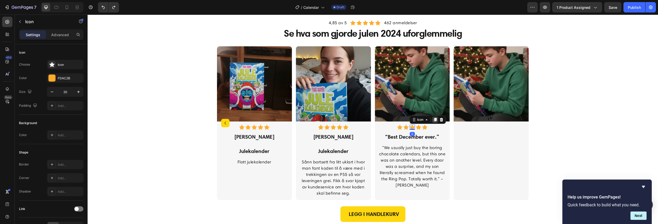
click at [434, 120] on icon at bounding box center [434, 120] width 3 height 4
click at [440, 124] on icon at bounding box center [440, 125] width 3 height 4
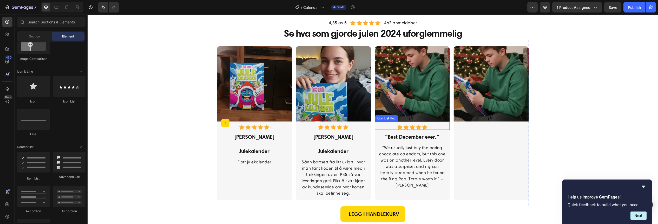
click at [433, 126] on div "Icon Icon Icon Icon Icon" at bounding box center [411, 126] width 75 height 5
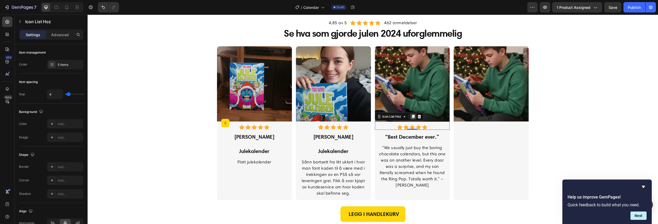
click at [411, 116] on icon at bounding box center [412, 117] width 3 height 4
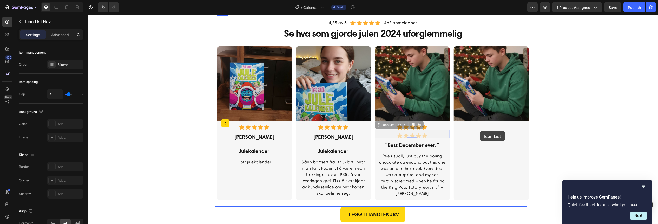
drag, startPoint x: 427, startPoint y: 135, endPoint x: 480, endPoint y: 131, distance: 52.9
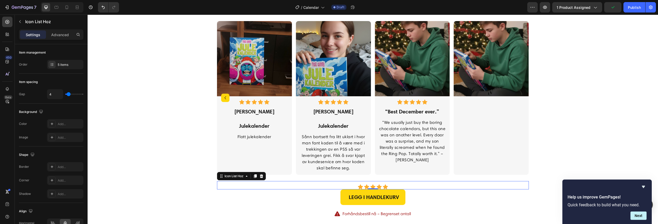
scroll to position [774, 0]
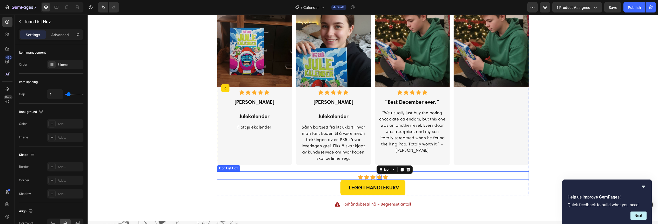
click at [390, 176] on div "Icon Icon Icon Icon 0 Icon" at bounding box center [373, 176] width 312 height 5
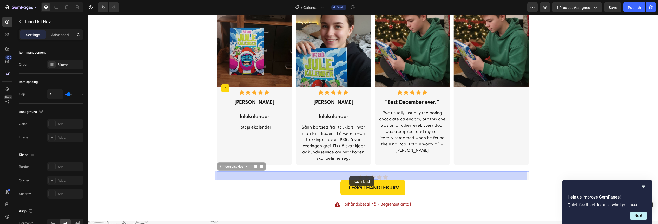
drag, startPoint x: 396, startPoint y: 176, endPoint x: 354, endPoint y: 176, distance: 41.0
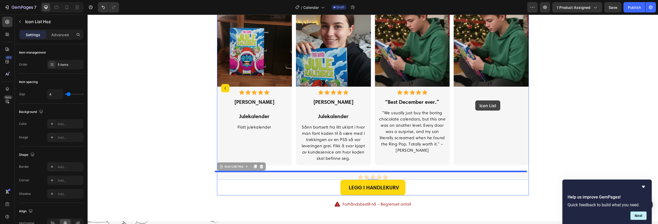
drag, startPoint x: 386, startPoint y: 175, endPoint x: 475, endPoint y: 100, distance: 116.3
click at [475, 100] on div "Header 4,85 av 5 Text block Icon Icon Icon Icon Icon Icon List Hoz 462 anmeldel…" at bounding box center [373, 73] width 570 height 1666
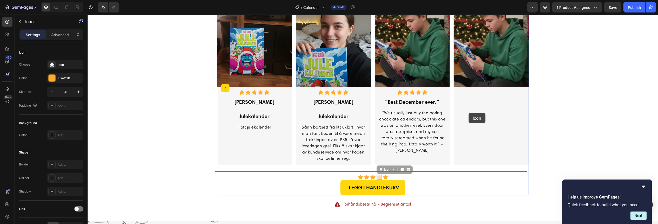
drag, startPoint x: 378, startPoint y: 177, endPoint x: 473, endPoint y: 110, distance: 115.7
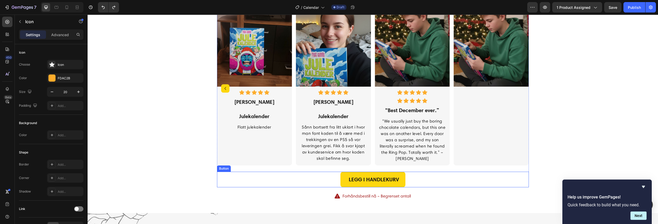
scroll to position [774, 0]
click at [464, 91] on div "Image" at bounding box center [490, 88] width 75 height 154
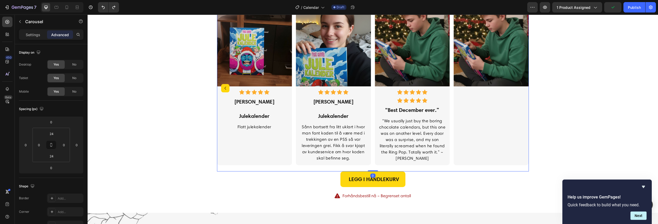
click at [468, 93] on div "Image" at bounding box center [490, 88] width 75 height 154
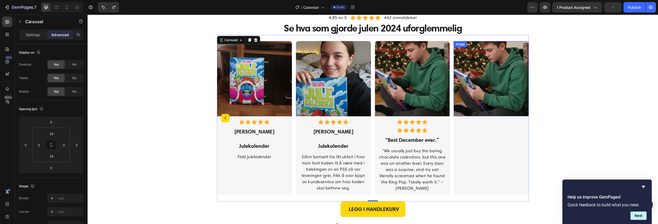
scroll to position [740, 0]
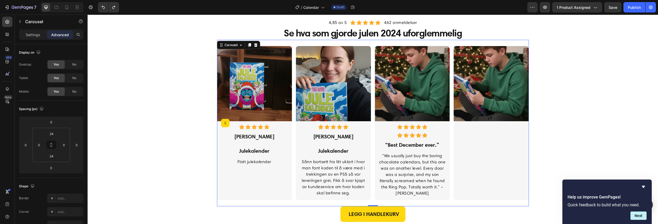
click at [460, 136] on div "Image" at bounding box center [490, 123] width 75 height 154
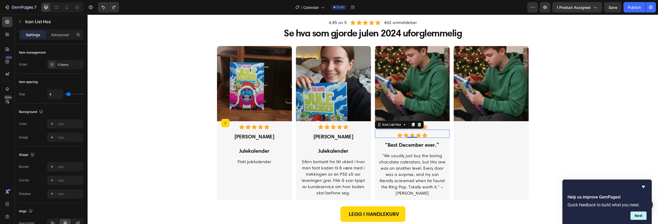
click at [440, 131] on div "Icon Icon Icon Icon Icon Icon List Hoz 0" at bounding box center [411, 133] width 75 height 8
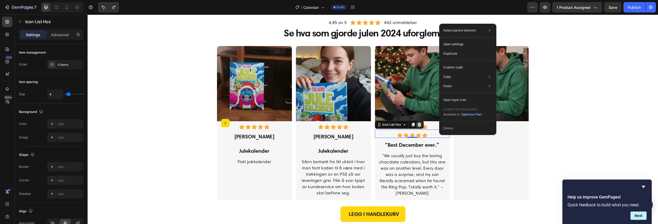
click at [419, 125] on icon at bounding box center [419, 124] width 4 height 4
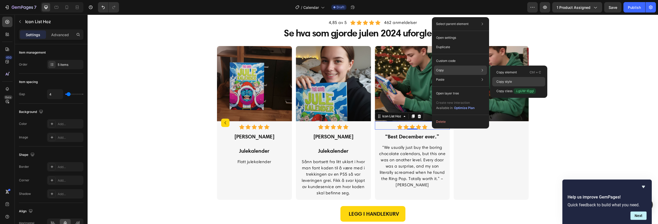
drag, startPoint x: 504, startPoint y: 81, endPoint x: 415, endPoint y: 74, distance: 89.6
click at [504, 81] on p "Copy style" at bounding box center [504, 81] width 16 height 5
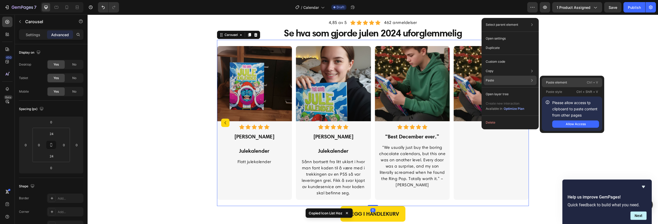
click at [558, 80] on p "Paste element" at bounding box center [556, 82] width 21 height 5
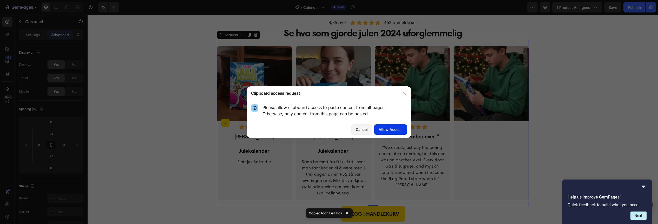
click at [388, 129] on div "Allow Access" at bounding box center [390, 128] width 24 height 5
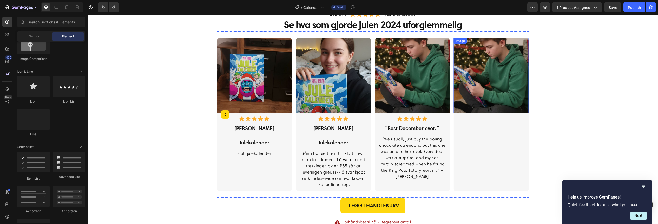
scroll to position [705, 0]
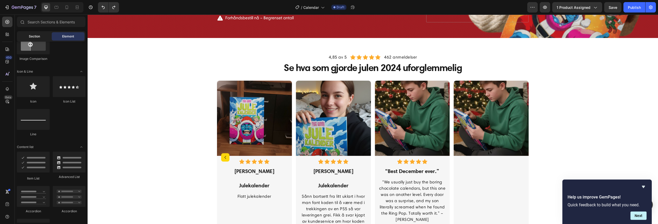
click at [37, 34] on span "Section" at bounding box center [34, 36] width 11 height 5
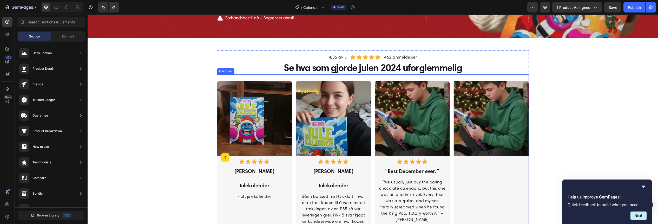
click at [482, 160] on div "Image" at bounding box center [490, 157] width 75 height 153
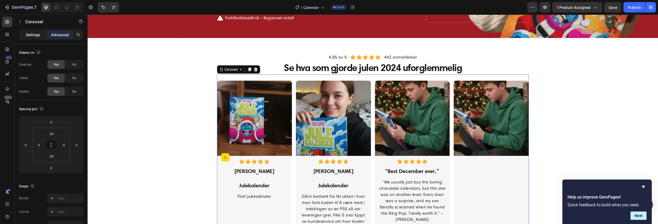
click at [31, 33] on p "Settings" at bounding box center [33, 34] width 15 height 5
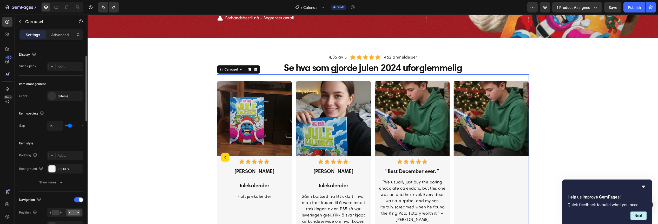
scroll to position [0, 0]
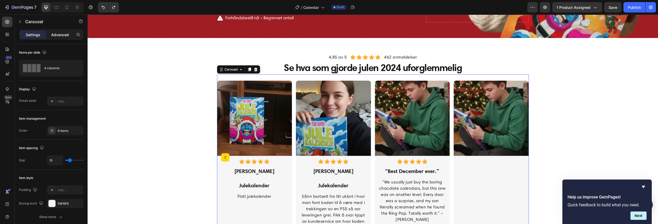
click at [66, 33] on p "Advanced" at bounding box center [60, 34] width 18 height 5
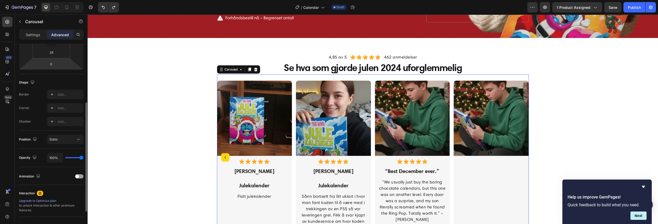
scroll to position [138, 0]
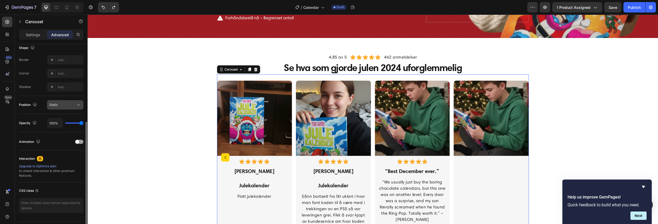
click at [63, 104] on div "Static" at bounding box center [62, 104] width 26 height 5
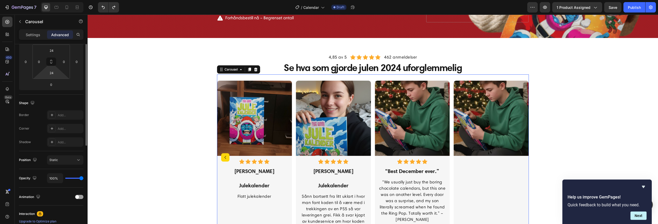
scroll to position [14, 0]
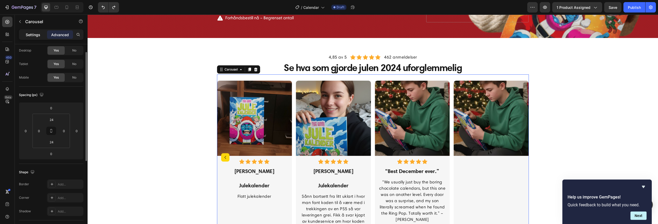
click at [36, 33] on p "Settings" at bounding box center [33, 34] width 15 height 5
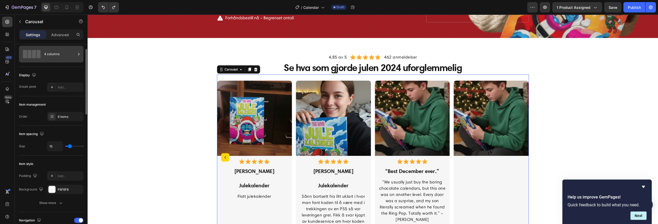
click at [50, 56] on div "4 columns" at bounding box center [60, 54] width 32 height 12
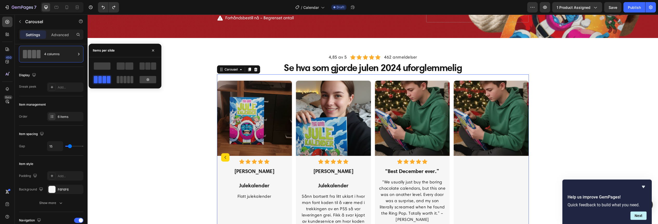
click at [127, 79] on span at bounding box center [128, 79] width 3 height 7
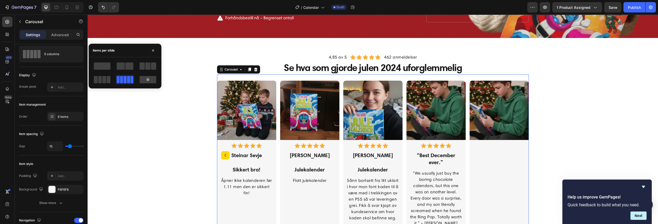
click at [224, 155] on icon "Carousel Back Arrow" at bounding box center [225, 155] width 6 height 6
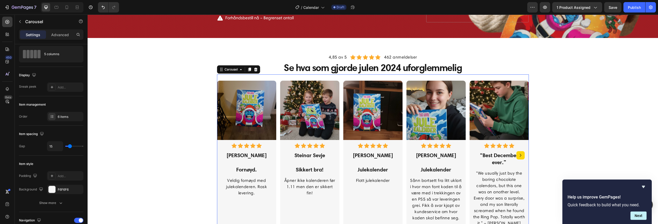
click at [518, 157] on icon "Carousel Next Arrow" at bounding box center [520, 155] width 6 height 6
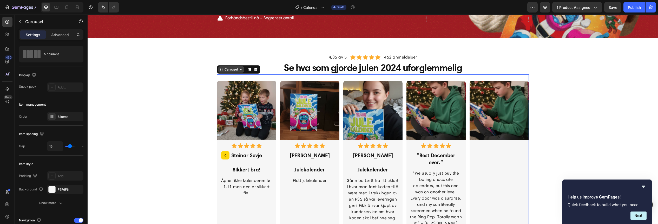
click at [239, 70] on icon at bounding box center [241, 69] width 4 height 4
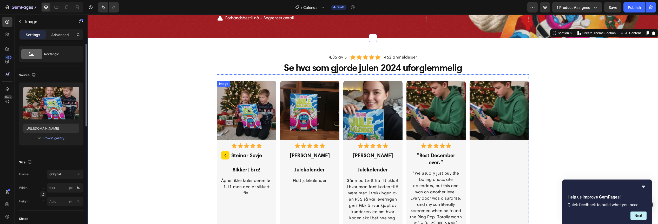
click at [233, 106] on img at bounding box center [246, 110] width 59 height 59
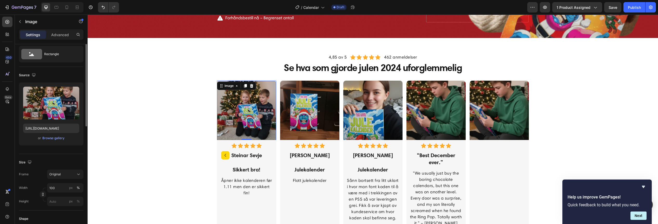
scroll to position [0, 0]
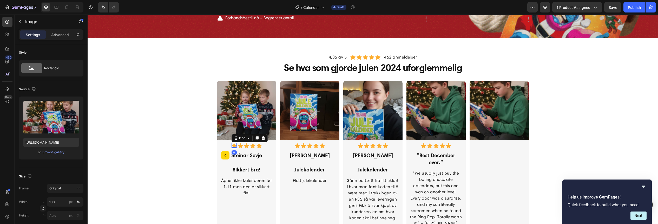
click at [232, 146] on icon at bounding box center [233, 145] width 5 height 5
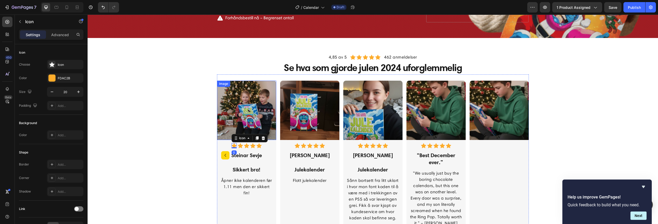
click at [229, 119] on img at bounding box center [246, 110] width 59 height 59
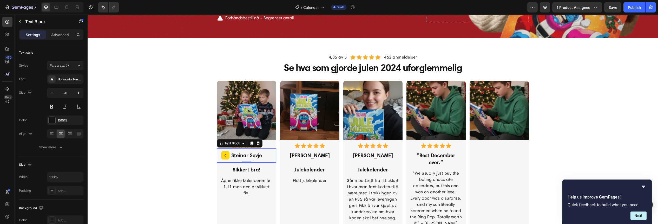
click at [237, 157] on p "Steinar Sevje" at bounding box center [246, 155] width 52 height 7
click at [185, 169] on div "4,85 av 5 Text block Icon Icon Icon Icon Icon Icon List Hoz 462 anmeldelser Tex…" at bounding box center [372, 157] width 562 height 214
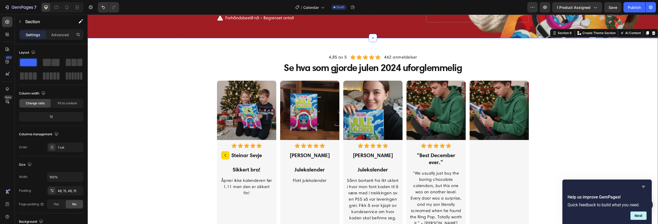
click at [641, 184] on icon "Hide survey" at bounding box center [643, 186] width 6 height 6
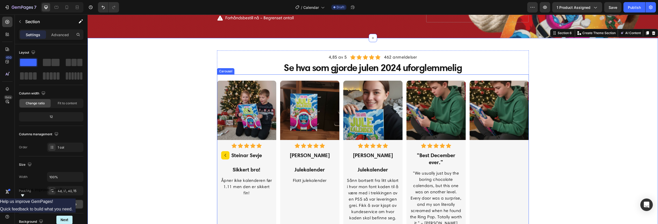
click at [492, 159] on div "Image" at bounding box center [498, 155] width 59 height 149
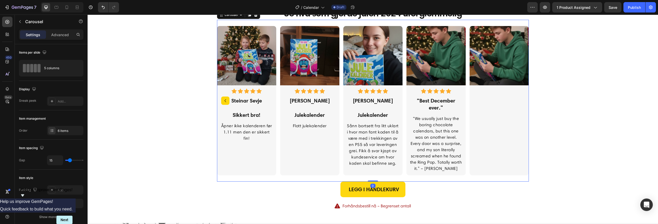
scroll to position [774, 0]
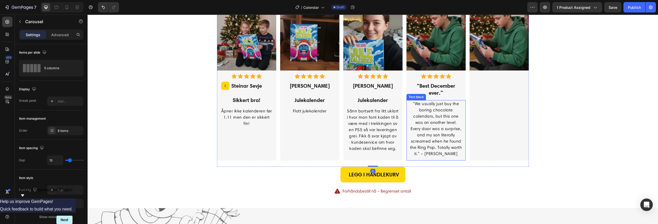
click at [439, 132] on p "“We usually just buy the boring chocolate calendars, but this one was on anothe…" at bounding box center [436, 129] width 52 height 56
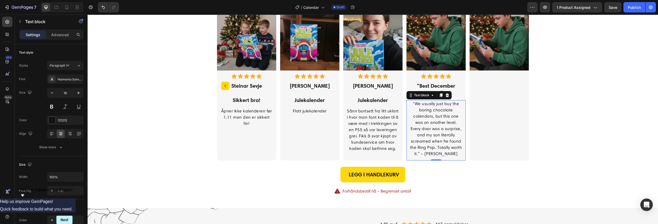
click at [439, 96] on icon at bounding box center [440, 95] width 3 height 4
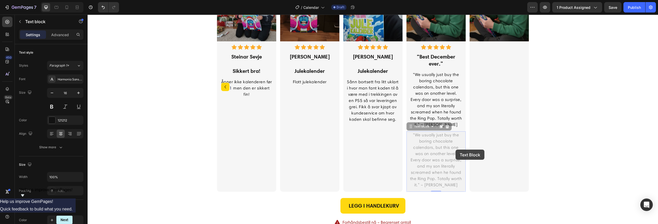
scroll to position [773, 0]
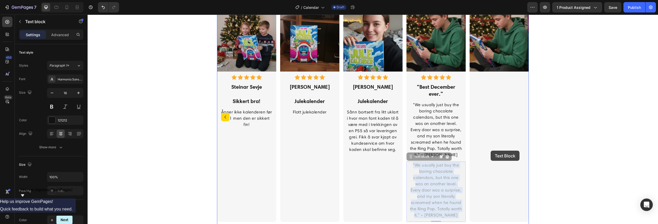
drag, startPoint x: 436, startPoint y: 153, endPoint x: 490, endPoint y: 150, distance: 54.3
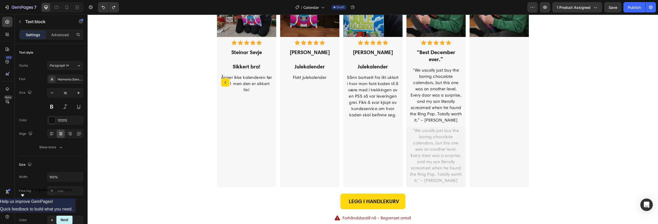
scroll to position [778, 0]
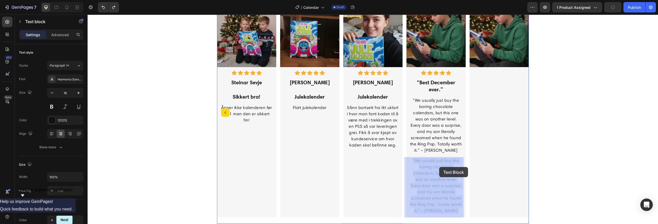
drag, startPoint x: 434, startPoint y: 152, endPoint x: 439, endPoint y: 167, distance: 15.4
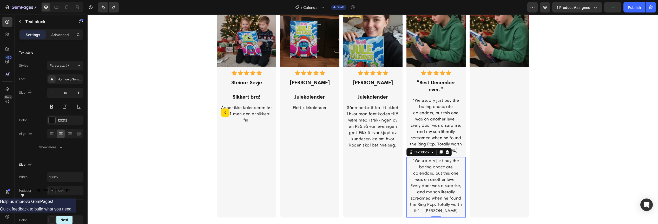
click at [489, 147] on div "Image" at bounding box center [498, 112] width 59 height 209
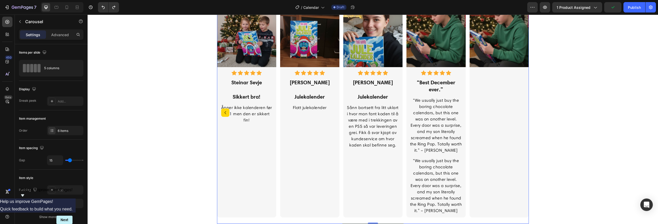
click at [443, 136] on p "“We usually just buy the boring chocolate calendars, but this one was on anothe…" at bounding box center [436, 125] width 52 height 56
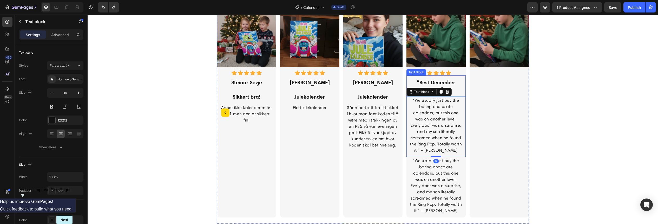
click at [458, 88] on p "“Best December ever.”" at bounding box center [436, 86] width 52 height 14
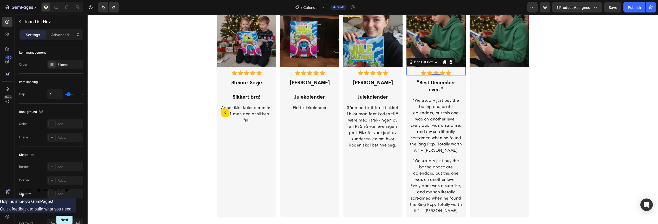
click at [459, 70] on div "Icon Icon Icon Icon Icon" at bounding box center [435, 72] width 59 height 5
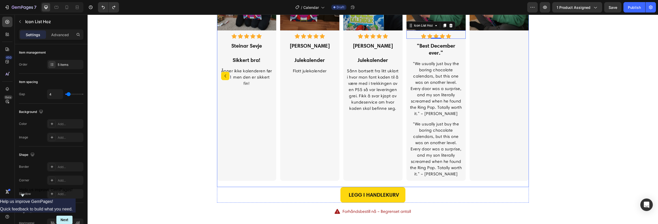
scroll to position [847, 0]
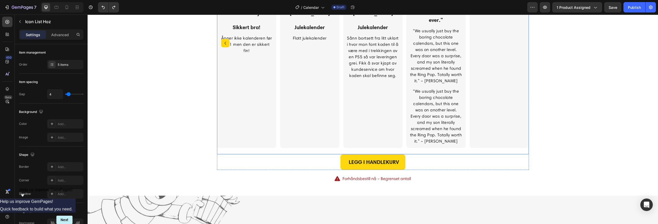
click at [497, 129] on div "Image" at bounding box center [498, 42] width 59 height 209
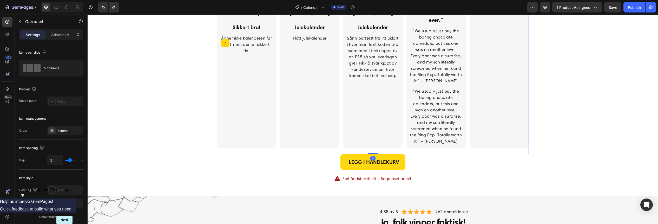
click at [387, 132] on div "Image Icon Icon Icon Icon Icon Icon List Hoz Anne-Grethe Aamaas Text Block Jule…" at bounding box center [372, 42] width 59 height 209
click at [383, 132] on div "Image Icon Icon Icon Icon Icon Icon List Hoz Anne-Grethe Aamaas Text Block Jule…" at bounding box center [372, 42] width 59 height 209
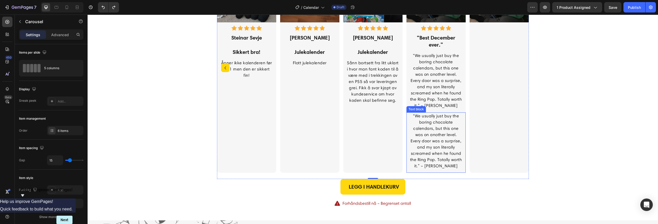
scroll to position [812, 0]
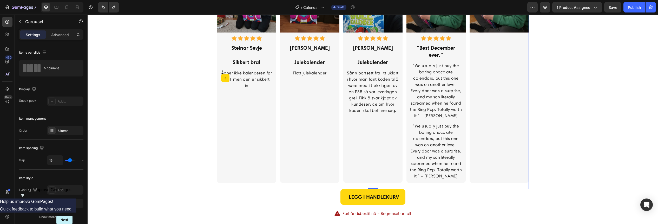
click at [501, 123] on div "Image" at bounding box center [498, 77] width 59 height 209
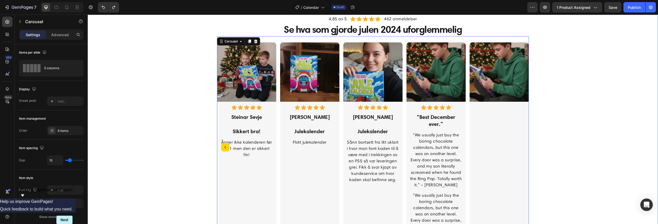
click at [579, 101] on div "4,85 av 5 Text block Icon Icon Icon Icon Icon Icon List Hoz 462 anmeldelser Tex…" at bounding box center [372, 149] width 562 height 275
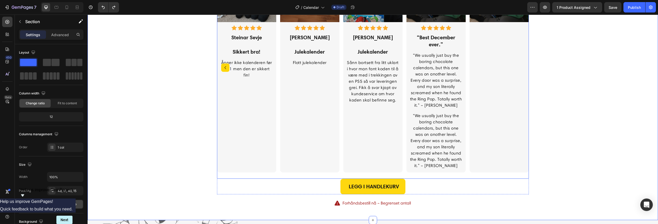
scroll to position [812, 0]
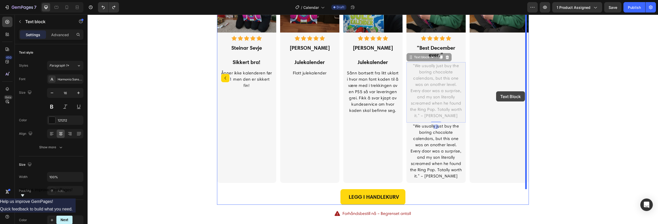
drag, startPoint x: 429, startPoint y: 99, endPoint x: 496, endPoint y: 91, distance: 67.2
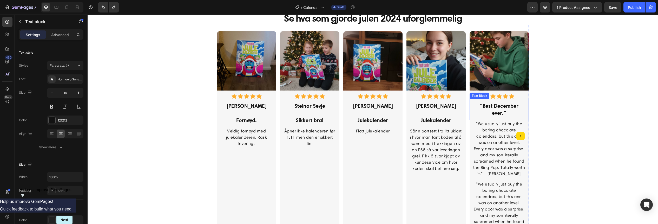
scroll to position [772, 0]
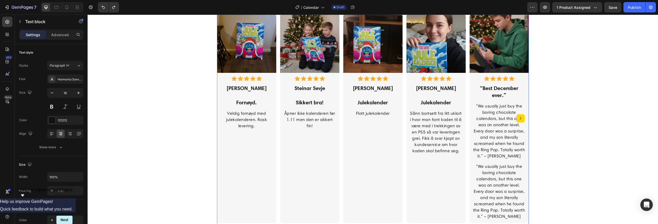
click at [518, 119] on icon "Carousel Next Arrow" at bounding box center [520, 118] width 6 height 6
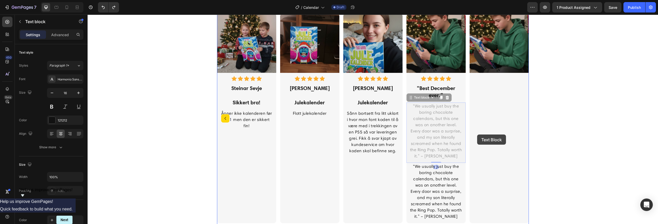
drag, startPoint x: 444, startPoint y: 138, endPoint x: 477, endPoint y: 134, distance: 33.0
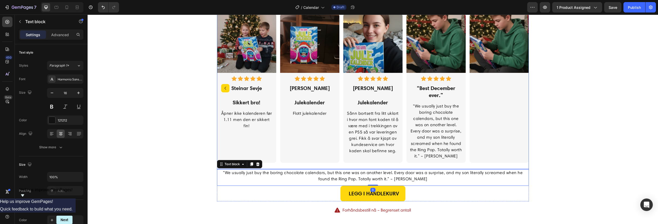
scroll to position [743, 0]
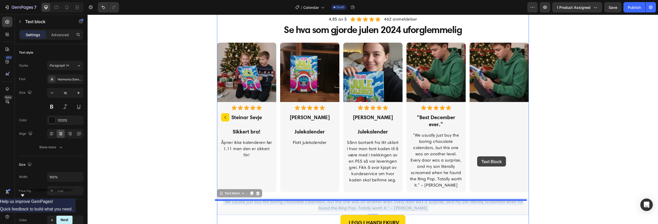
drag, startPoint x: 405, startPoint y: 207, endPoint x: 477, endPoint y: 156, distance: 88.3
click at [477, 156] on div "Header 4,85 av 5 Text block Icon Icon Icon Icon Icon Icon List Hoz 462 anmeldel…" at bounding box center [373, 136] width 570 height 1728
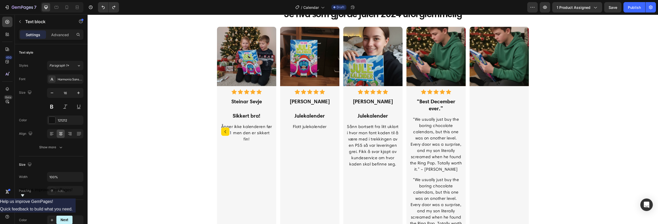
scroll to position [769, 0]
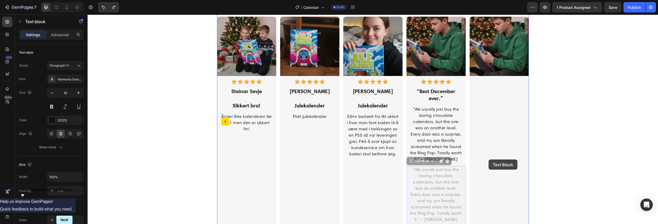
drag, startPoint x: 437, startPoint y: 176, endPoint x: 488, endPoint y: 159, distance: 53.7
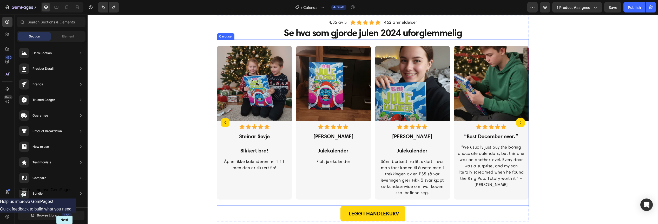
scroll to position [741, 0]
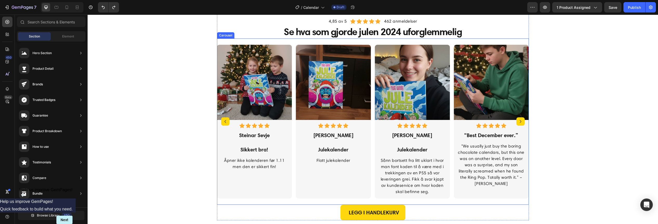
click at [517, 121] on icon "Carousel Next Arrow" at bounding box center [520, 121] width 6 height 6
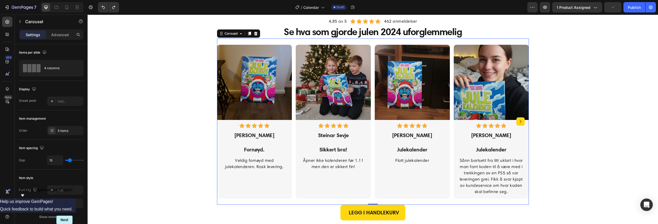
click at [517, 121] on icon "Carousel Next Arrow" at bounding box center [520, 121] width 6 height 6
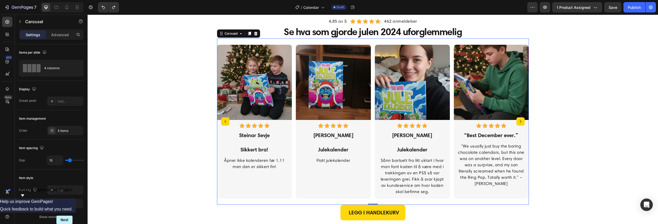
click at [518, 121] on icon "Carousel Next Arrow" at bounding box center [520, 121] width 6 height 6
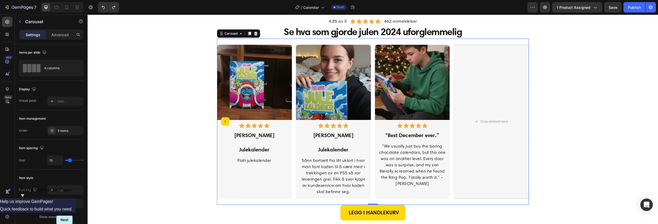
click at [223, 123] on icon "Carousel Back Arrow" at bounding box center [225, 121] width 6 height 6
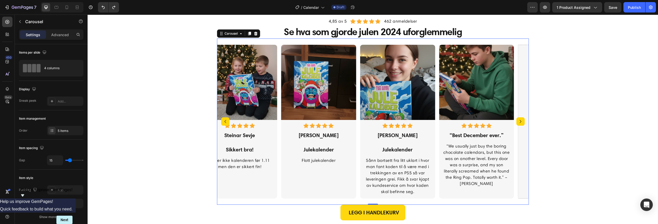
click at [223, 123] on icon "Carousel Back Arrow" at bounding box center [225, 121] width 6 height 6
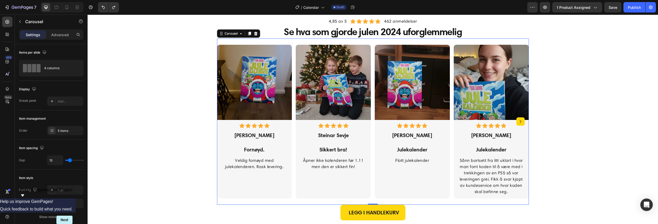
click at [519, 123] on icon "Carousel Next Arrow" at bounding box center [520, 121] width 6 height 6
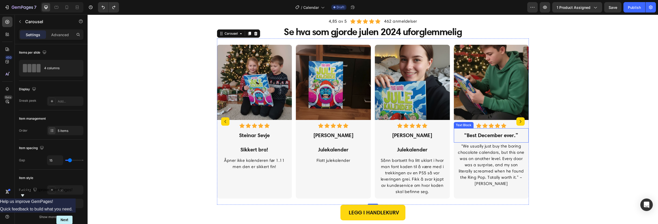
click at [485, 135] on p "“Best December ever.”" at bounding box center [491, 135] width 68 height 7
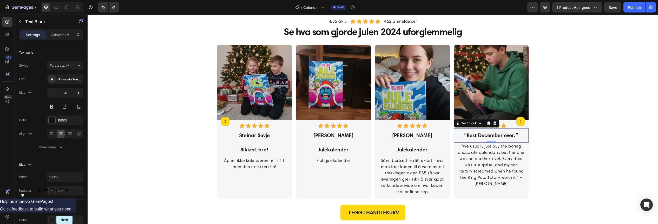
click at [486, 135] on p "“Best December ever.”" at bounding box center [491, 135] width 68 height 7
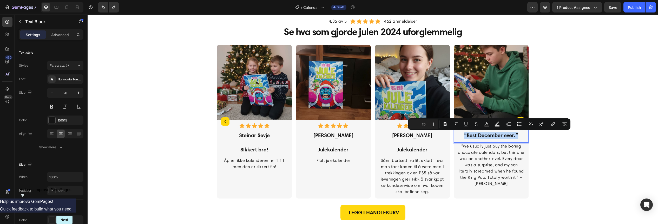
click at [506, 143] on p "“We usually just buy the boring chocolate calendars, but this one was on anothe…" at bounding box center [491, 165] width 68 height 44
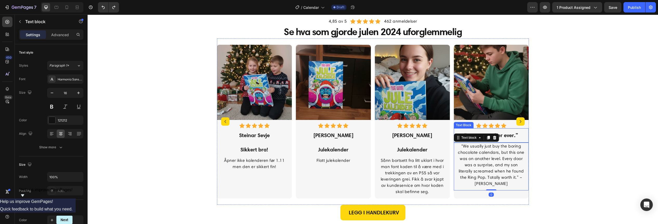
click at [513, 137] on p "“Best December ever.”" at bounding box center [491, 135] width 68 height 7
click at [487, 124] on icon at bounding box center [488, 123] width 3 height 4
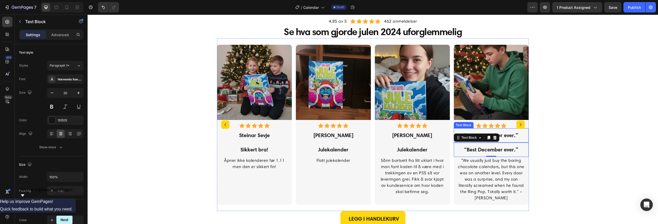
click at [505, 135] on p "“Best December ever.”" at bounding box center [491, 135] width 68 height 7
click at [497, 149] on p "“Best December ever.”" at bounding box center [491, 149] width 68 height 7
click at [476, 151] on p "“Best December ever.”" at bounding box center [491, 149] width 68 height 7
click at [475, 151] on p "“Best December ever.”" at bounding box center [491, 149] width 68 height 7
click at [490, 169] on p "“We usually just buy the boring chocolate calendars, but this one was on anothe…" at bounding box center [491, 179] width 68 height 44
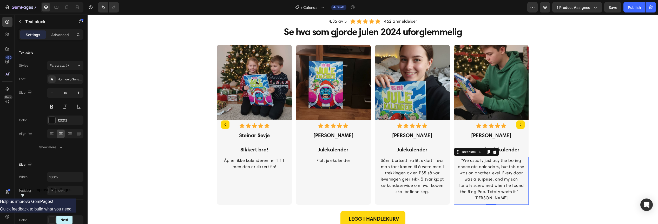
click at [491, 177] on p "“We usually just buy the boring chocolate calendars, but this one was on anothe…" at bounding box center [491, 179] width 68 height 44
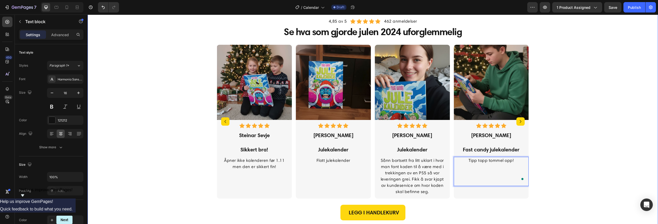
click at [561, 174] on div "4,85 av 5 Text block Icon Icon Icon Icon Icon Icon List Hoz 462 anmeldelser Tex…" at bounding box center [372, 124] width 562 height 219
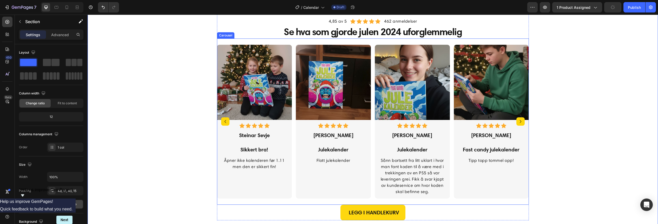
click at [225, 121] on icon "Carousel Back Arrow" at bounding box center [225, 121] width 6 height 6
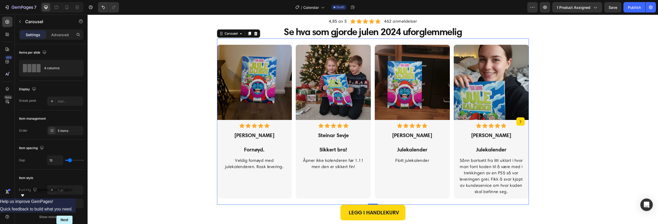
click at [520, 121] on icon "Carousel Next Arrow" at bounding box center [520, 121] width 6 height 6
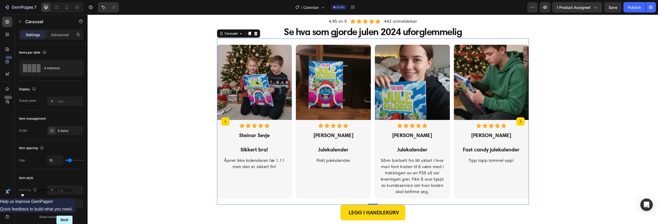
click at [520, 122] on icon "Carousel Next Arrow" at bounding box center [520, 121] width 6 height 6
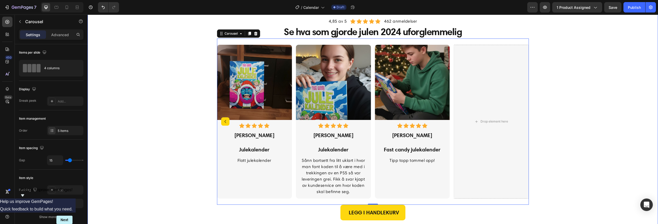
drag, startPoint x: 183, startPoint y: 34, endPoint x: 193, endPoint y: 35, distance: 11.0
click at [183, 34] on div "4,85 av 5 Text block Icon Icon Icon Icon Icon Icon List Hoz 462 anmeldelser Tex…" at bounding box center [372, 124] width 562 height 219
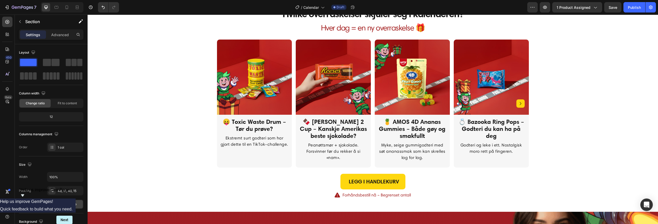
scroll to position [312, 0]
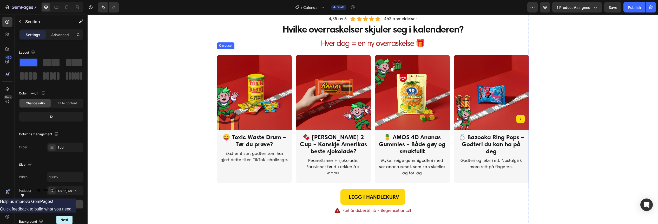
click at [517, 122] on icon "Carousel Next Arrow" at bounding box center [520, 119] width 6 height 6
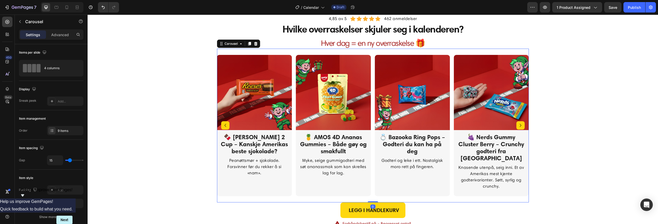
click at [517, 123] on icon "Carousel Next Arrow" at bounding box center [520, 125] width 6 height 6
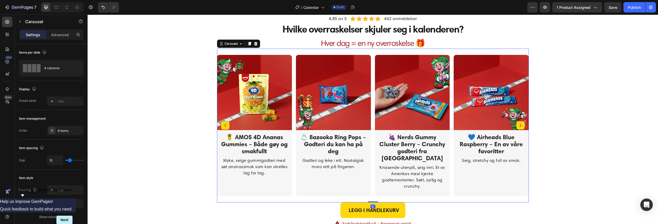
click at [517, 123] on icon "Carousel Next Arrow" at bounding box center [520, 125] width 6 height 6
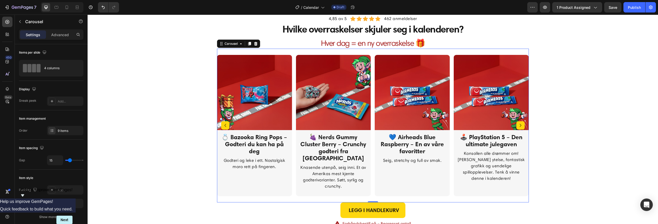
click at [517, 123] on icon "Carousel Next Arrow" at bounding box center [520, 125] width 6 height 6
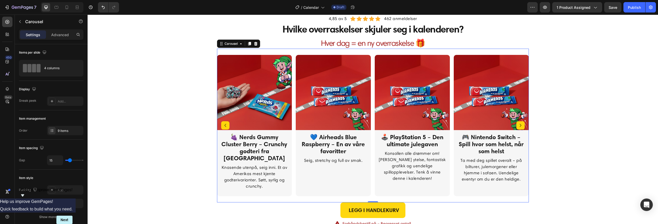
click at [517, 123] on icon "Carousel Next Arrow" at bounding box center [520, 125] width 6 height 6
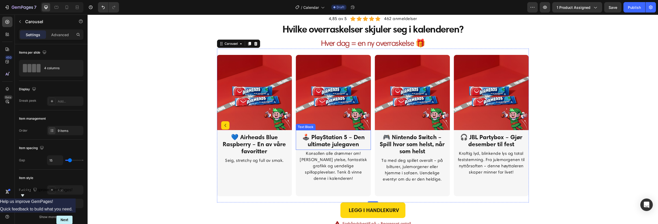
click at [334, 138] on p "🕹️ PlayStation 5 – Den ultimate julegaven" at bounding box center [333, 140] width 68 height 14
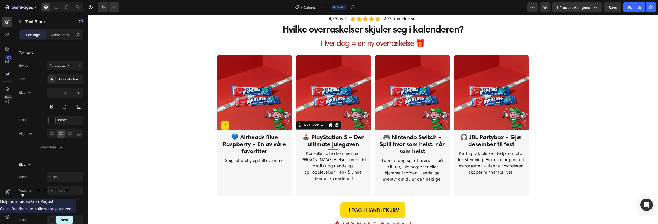
click at [356, 146] on p "🕹️ PlayStation 5 – Den ultimate julegaven" at bounding box center [333, 140] width 68 height 14
drag, startPoint x: 356, startPoint y: 145, endPoint x: 303, endPoint y: 138, distance: 52.9
click at [303, 138] on p "🕹️ PlayStation 5 – Den ultimate julegaven" at bounding box center [333, 140] width 68 height 14
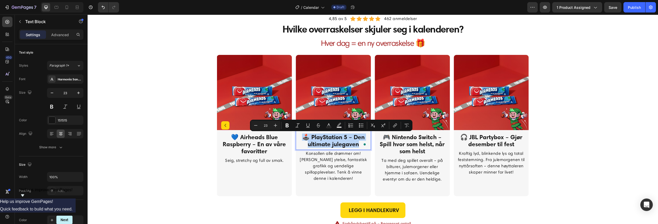
copy p "🕹️ PlayStation 5 – Den ultimate julegaven"
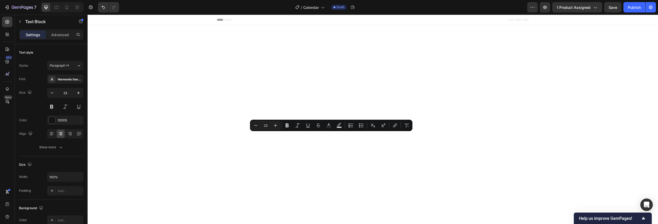
scroll to position [312, 0]
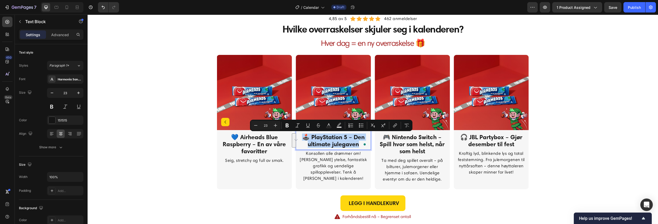
click at [345, 144] on p "🕹️ PlayStation 5 – Den ultimate julegaven" at bounding box center [333, 140] width 68 height 14
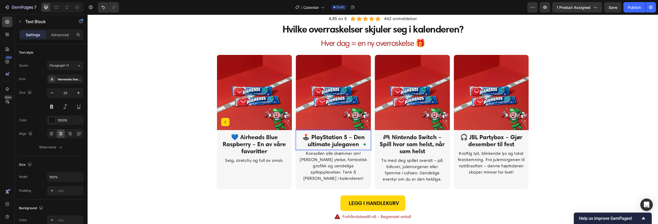
click at [356, 144] on p "🕹️ PlayStation 5 – Den ultimate julegaven" at bounding box center [333, 140] width 68 height 14
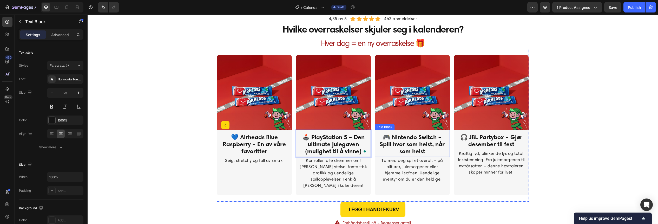
click at [427, 149] on p "🎮 Nintendo Switch – Spill hvor som helst, når som helst" at bounding box center [412, 143] width 68 height 21
click at [425, 151] on p "🎮 Nintendo Switch – Spill hvor som helst, når som helst" at bounding box center [412, 143] width 68 height 21
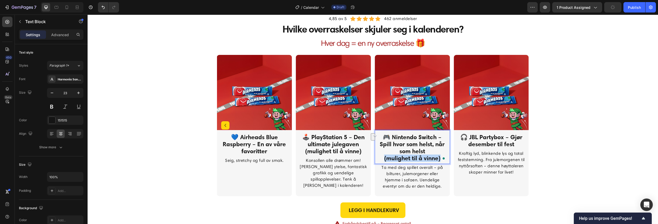
drag, startPoint x: 438, startPoint y: 159, endPoint x: 382, endPoint y: 156, distance: 56.2
click at [382, 156] on p "(mulighet til å vinne)" at bounding box center [412, 158] width 68 height 7
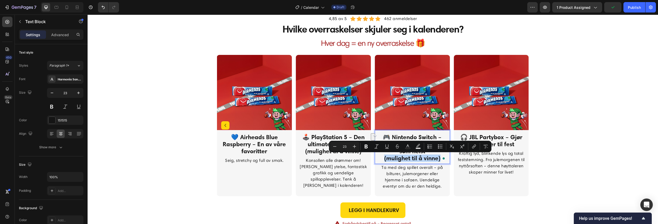
copy p "(mulighet til å vinne)"
click at [512, 142] on p "🎧 JBL Partybox – Gjør desember til fest" at bounding box center [491, 140] width 68 height 14
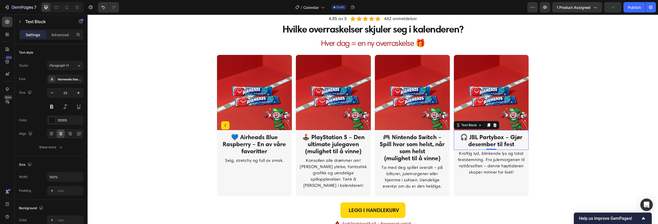
click at [513, 144] on p "🎧 JBL Partybox – Gjør desember til fest" at bounding box center [491, 140] width 68 height 14
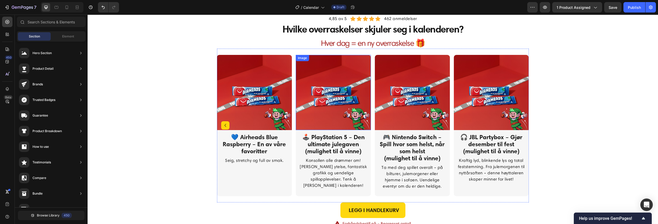
click at [333, 95] on img at bounding box center [333, 92] width 75 height 75
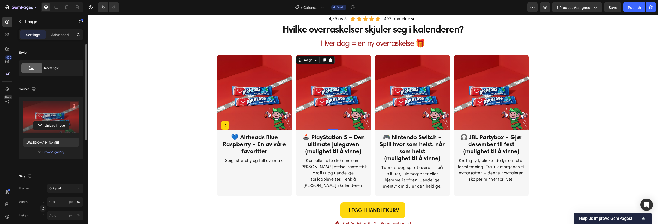
drag, startPoint x: 75, startPoint y: 105, endPoint x: 51, endPoint y: 101, distance: 24.3
click at [75, 105] on icon "button" at bounding box center [74, 106] width 1 height 2
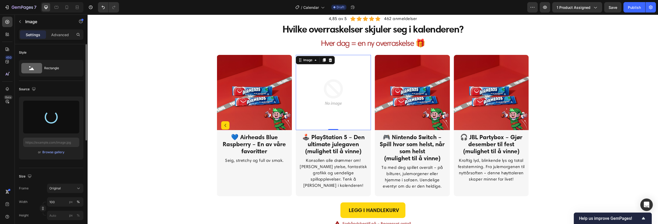
type input "https://cdn.shopify.com/s/files/1/0559/8999/3671/files/gempages_513920470601434…"
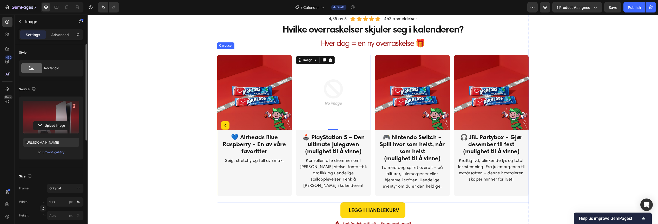
click at [223, 125] on icon "Carousel Back Arrow" at bounding box center [225, 125] width 6 height 6
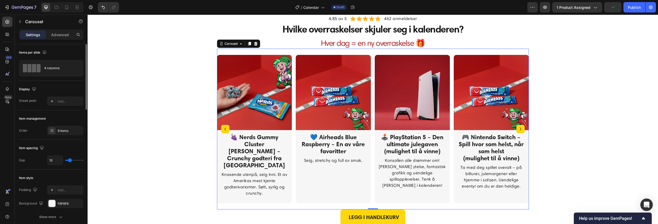
click at [520, 126] on icon "Carousel Next Arrow" at bounding box center [520, 129] width 6 height 6
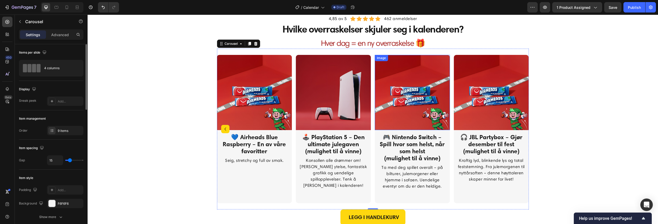
click at [407, 84] on img at bounding box center [411, 92] width 75 height 75
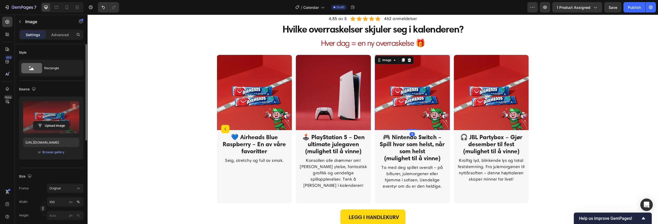
drag, startPoint x: 39, startPoint y: 92, endPoint x: 72, endPoint y: 106, distance: 36.3
click at [72, 106] on icon "button" at bounding box center [73, 105] width 5 height 5
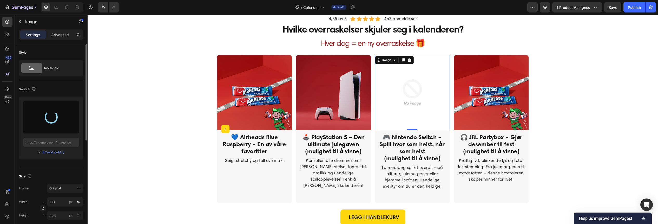
type input "https://cdn.shopify.com/s/files/1/0559/8999/3671/files/gempages_513920470601434…"
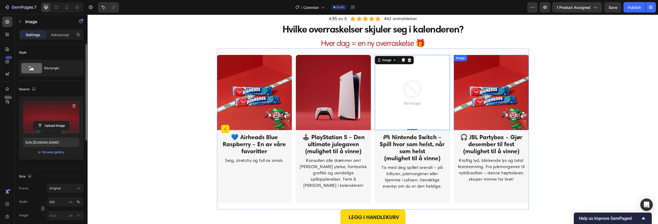
click at [502, 105] on img at bounding box center [490, 92] width 75 height 75
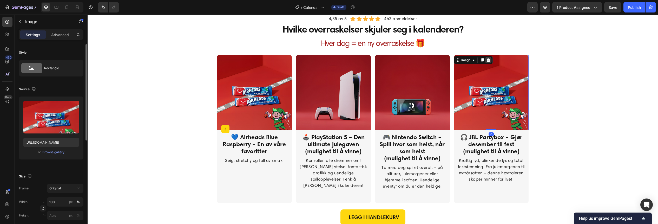
click at [486, 61] on icon at bounding box center [487, 60] width 3 height 4
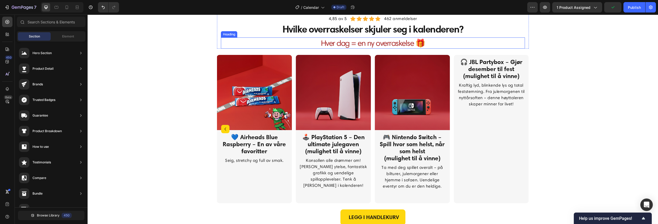
click at [266, 42] on h2 "Hver dag = en ny overraskelse 🎁" at bounding box center [373, 42] width 304 height 11
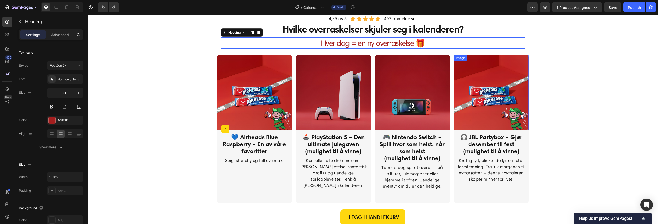
click at [473, 81] on img at bounding box center [490, 92] width 75 height 75
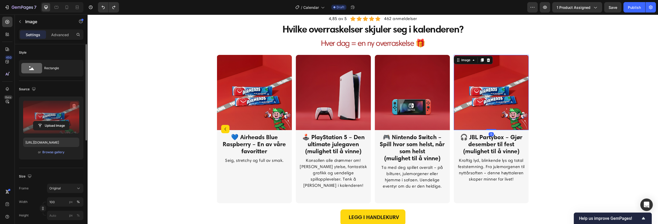
click at [73, 104] on icon "button" at bounding box center [73, 105] width 5 height 5
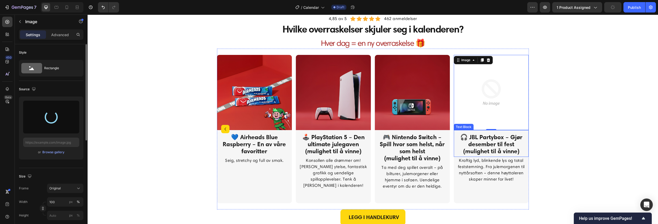
type input "https://cdn.shopify.com/s/files/1/0559/8999/3671/files/gempages_513920470601434…"
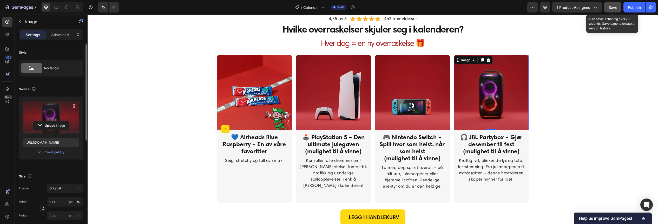
click at [617, 9] on span "Save" at bounding box center [612, 7] width 9 height 4
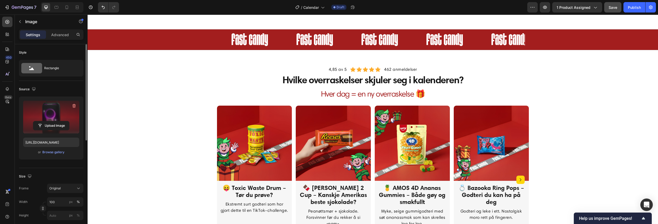
scroll to position [277, 0]
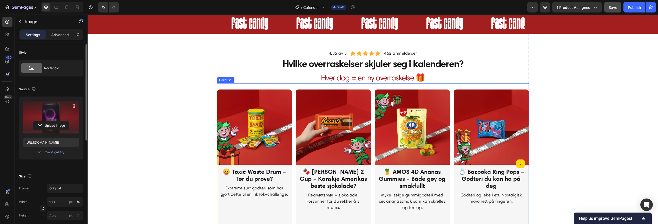
click at [517, 160] on icon "Carousel Next Arrow" at bounding box center [520, 163] width 6 height 6
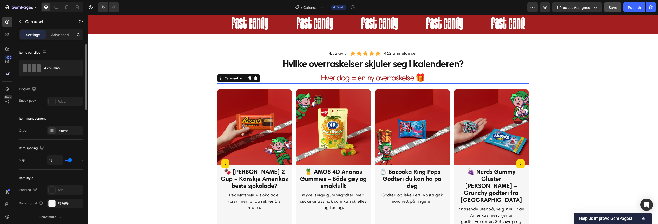
click at [517, 160] on icon "Carousel Next Arrow" at bounding box center [520, 163] width 6 height 6
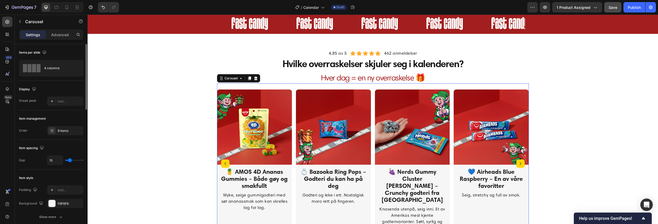
click at [517, 160] on icon "Carousel Next Arrow" at bounding box center [520, 163] width 6 height 6
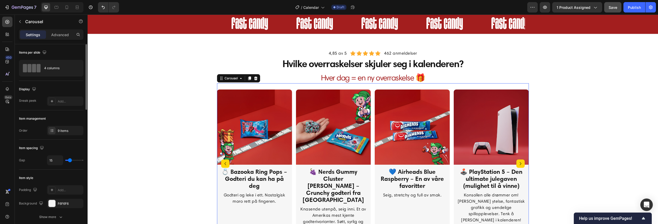
click at [517, 160] on icon "Carousel Next Arrow" at bounding box center [520, 163] width 6 height 6
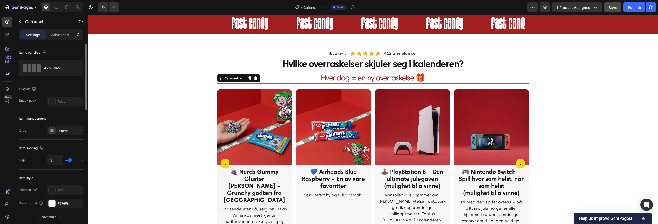
click at [517, 160] on icon "Carousel Next Arrow" at bounding box center [520, 163] width 6 height 6
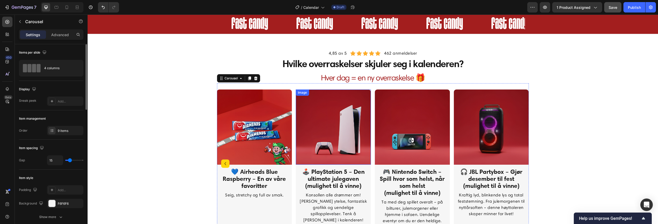
click at [336, 122] on img at bounding box center [333, 126] width 75 height 75
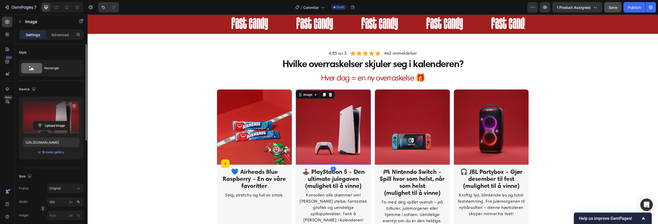
click at [73, 107] on icon "button" at bounding box center [73, 105] width 5 height 5
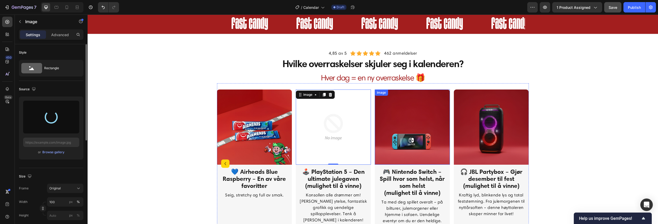
click at [424, 125] on img at bounding box center [411, 126] width 75 height 75
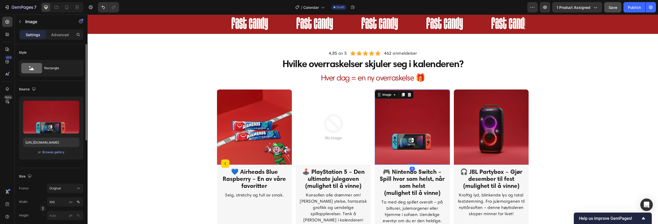
click at [74, 106] on icon "button" at bounding box center [73, 106] width 1 height 2
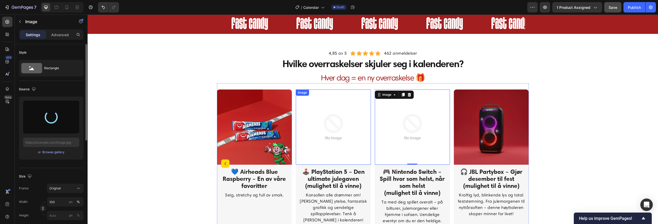
type input "https://cdn.shopify.com/s/files/1/0559/8999/3671/files/gempages_513920470601434…"
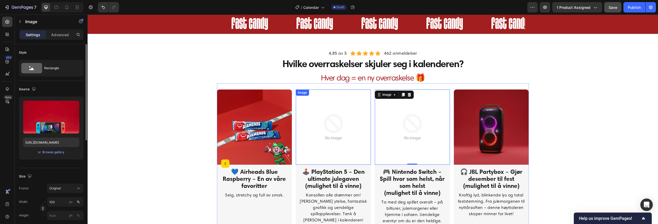
click at [319, 124] on img at bounding box center [333, 126] width 75 height 75
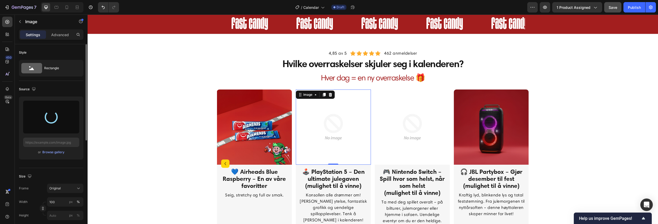
type input "https://cdn.shopify.com/s/files/1/0559/8999/3671/files/gempages_513920470601434…"
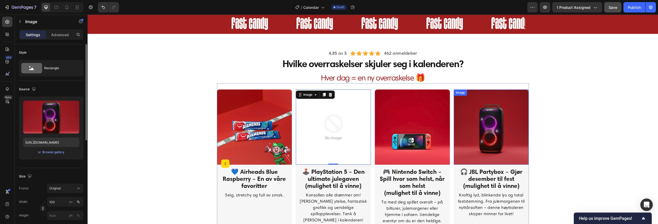
click at [511, 133] on img at bounding box center [490, 126] width 75 height 75
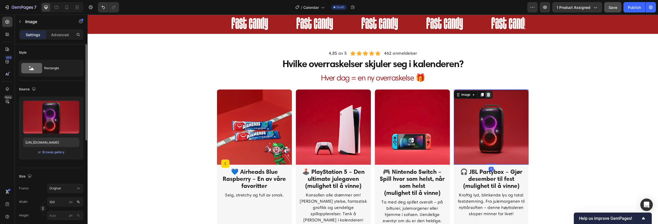
click at [486, 94] on icon at bounding box center [488, 94] width 4 height 4
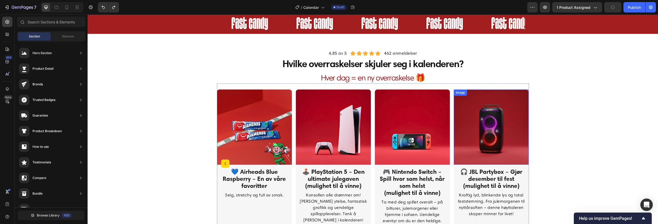
click at [483, 131] on img at bounding box center [490, 126] width 75 height 75
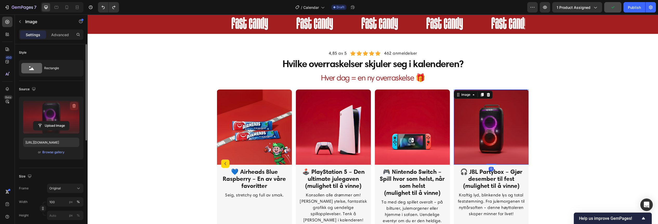
click at [74, 105] on icon "button" at bounding box center [73, 105] width 5 height 5
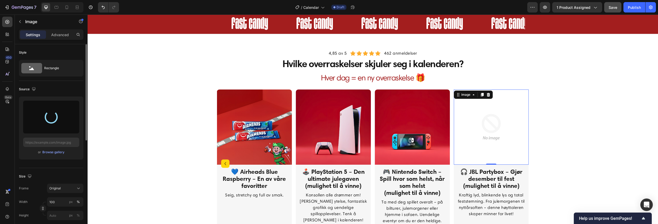
type input "https://cdn.shopify.com/s/files/1/0559/8999/3671/files/gempages_513920470601434…"
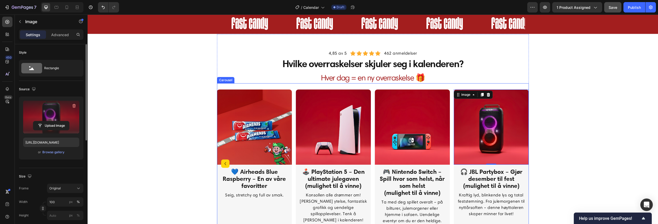
scroll to position [312, 0]
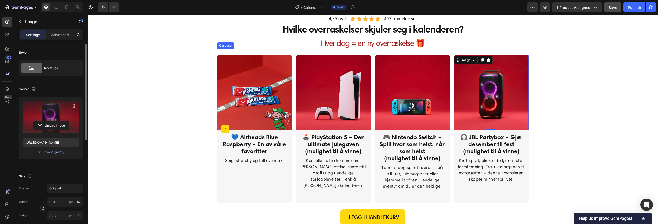
click at [224, 128] on button "Carousel Back Arrow" at bounding box center [225, 129] width 8 height 8
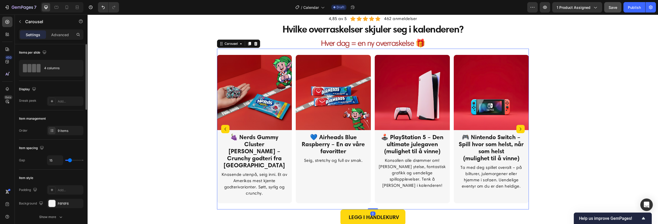
click at [225, 128] on icon "Carousel Back Arrow" at bounding box center [225, 129] width 6 height 6
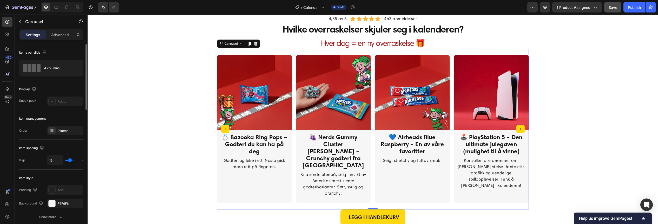
click at [225, 128] on icon "Carousel Back Arrow" at bounding box center [225, 129] width 6 height 6
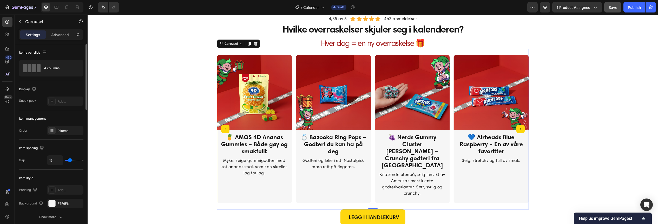
click at [225, 128] on icon "Carousel Back Arrow" at bounding box center [225, 129] width 6 height 6
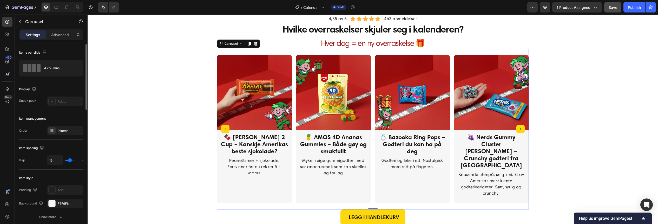
click at [520, 128] on icon "Carousel Next Arrow" at bounding box center [520, 129] width 6 height 6
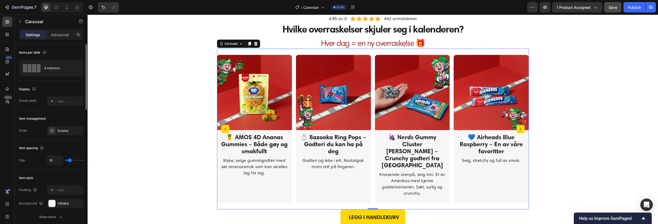
click at [520, 128] on icon "Carousel Next Arrow" at bounding box center [520, 129] width 6 height 6
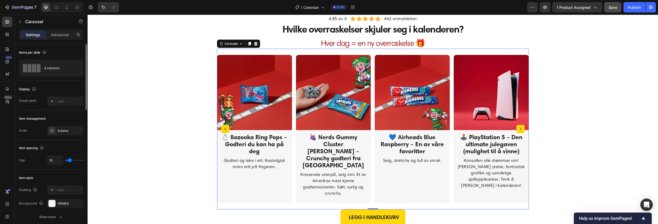
click at [520, 128] on icon "Carousel Next Arrow" at bounding box center [520, 129] width 6 height 6
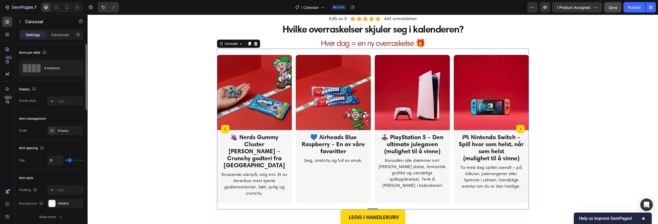
click at [224, 127] on icon "Carousel Back Arrow" at bounding box center [225, 128] width 2 height 3
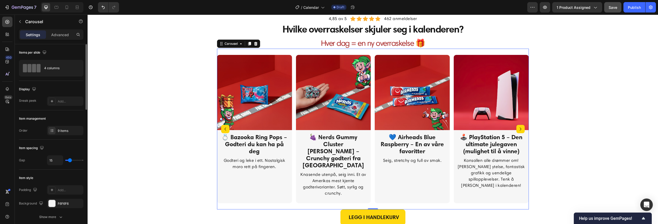
click at [224, 127] on icon "Carousel Back Arrow" at bounding box center [225, 128] width 2 height 3
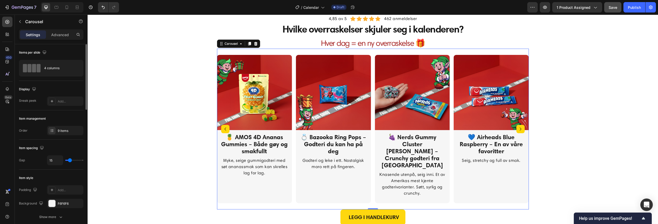
click at [224, 127] on icon "Carousel Back Arrow" at bounding box center [225, 128] width 2 height 3
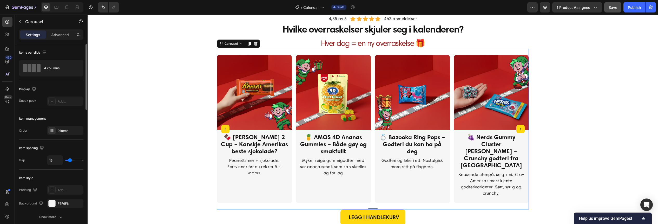
click at [224, 127] on icon "Carousel Back Arrow" at bounding box center [225, 128] width 2 height 3
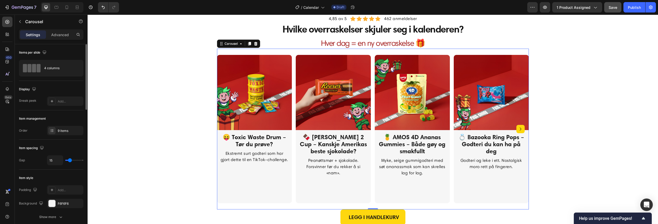
click at [223, 126] on img at bounding box center [254, 92] width 75 height 75
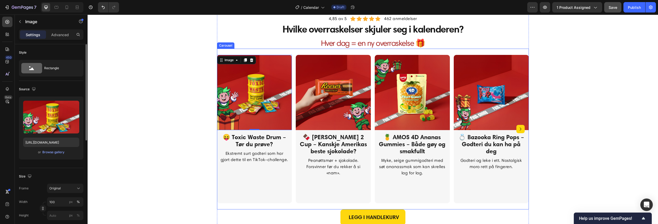
click at [519, 128] on icon "Carousel Next Arrow" at bounding box center [520, 129] width 6 height 6
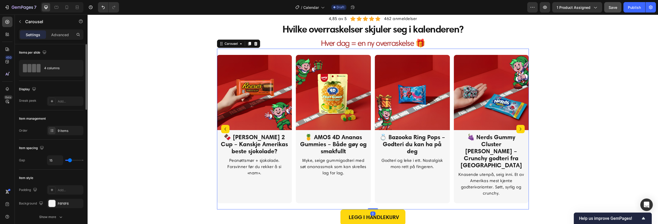
click at [519, 128] on icon "Carousel Next Arrow" at bounding box center [520, 129] width 6 height 6
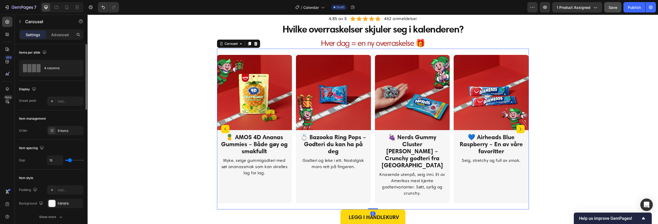
click at [519, 128] on icon "Carousel Next Arrow" at bounding box center [520, 129] width 6 height 6
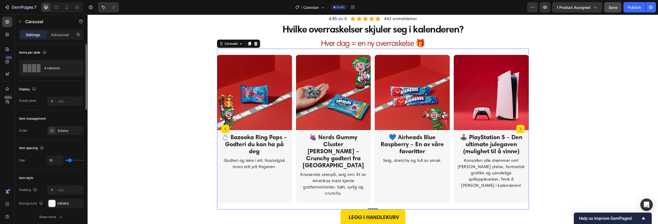
click at [519, 128] on icon "Carousel Next Arrow" at bounding box center [520, 129] width 6 height 6
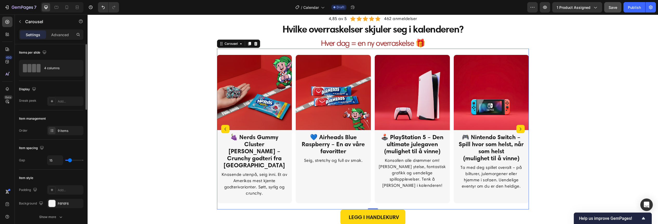
click at [518, 126] on icon "Carousel Next Arrow" at bounding box center [520, 129] width 6 height 6
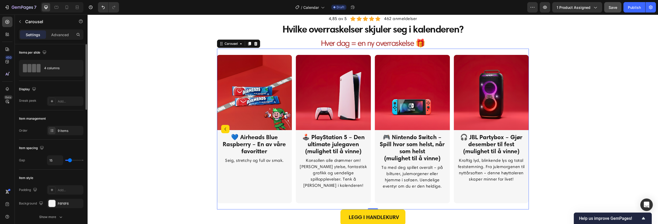
click at [223, 127] on icon "Carousel Back Arrow" at bounding box center [225, 129] width 6 height 6
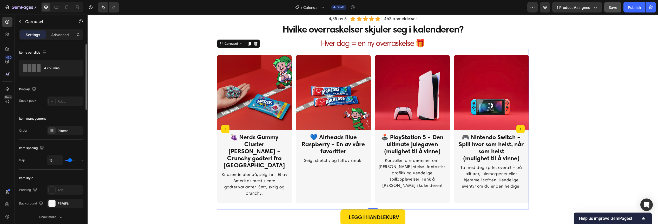
click at [223, 127] on icon "Carousel Back Arrow" at bounding box center [225, 129] width 6 height 6
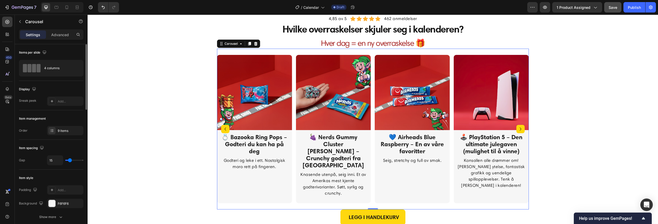
click at [223, 127] on icon "Carousel Back Arrow" at bounding box center [225, 129] width 6 height 6
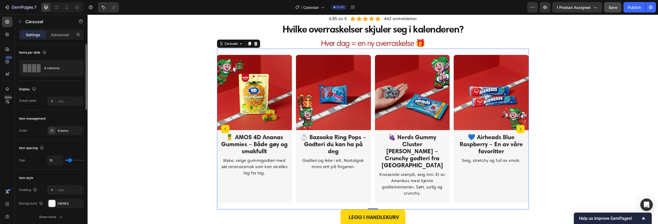
click at [223, 127] on icon "Carousel Back Arrow" at bounding box center [225, 129] width 6 height 6
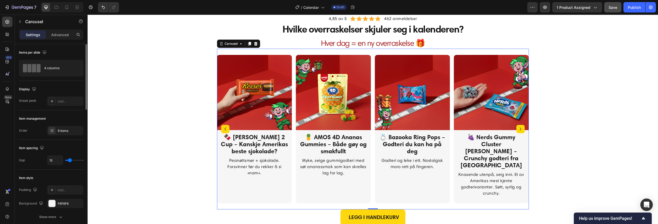
click at [516, 125] on button "Carousel Next Arrow" at bounding box center [520, 129] width 8 height 8
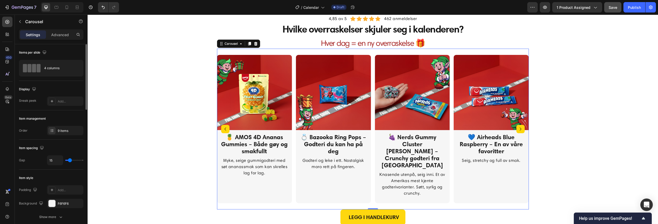
click at [519, 127] on icon "Carousel Next Arrow" at bounding box center [520, 128] width 2 height 3
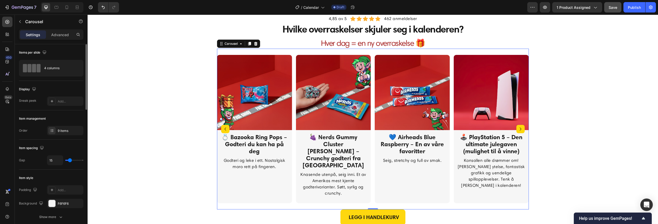
click at [519, 127] on icon "Carousel Next Arrow" at bounding box center [520, 128] width 2 height 3
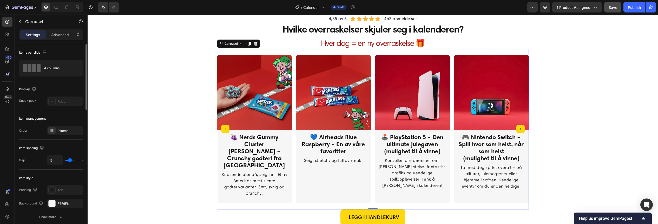
click at [519, 127] on icon "Carousel Next Arrow" at bounding box center [520, 128] width 2 height 3
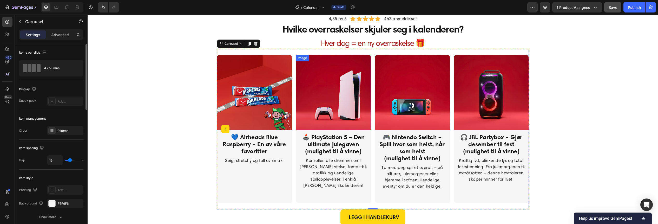
click at [319, 101] on img at bounding box center [333, 92] width 75 height 75
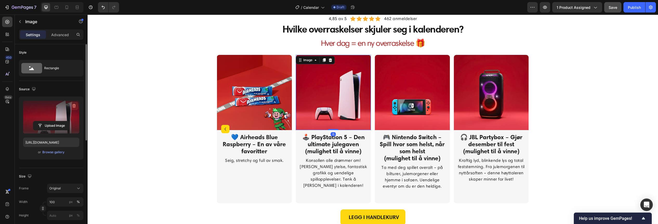
click at [73, 106] on icon "button" at bounding box center [73, 106] width 1 height 2
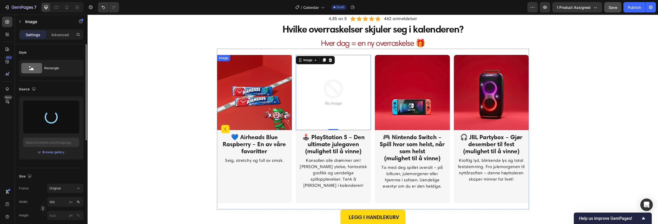
type input "https://cdn.shopify.com/s/files/1/0559/8999/3671/files/gempages_513920470601434…"
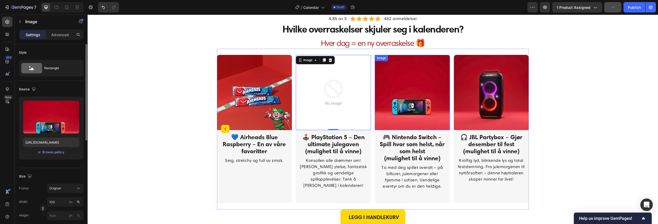
click at [406, 100] on img at bounding box center [411, 92] width 75 height 75
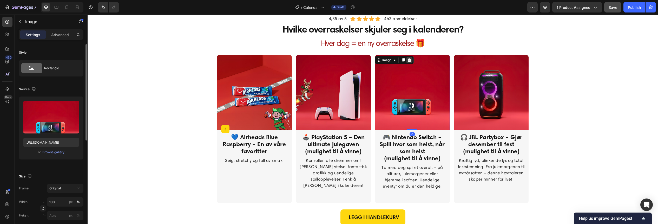
click at [407, 59] on icon at bounding box center [408, 60] width 3 height 4
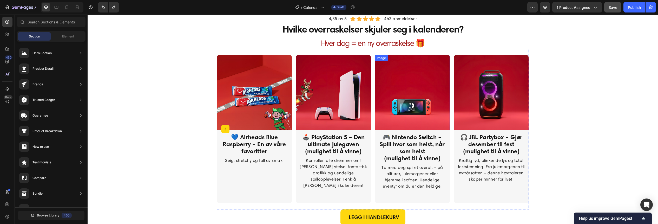
click at [423, 97] on img at bounding box center [411, 92] width 75 height 75
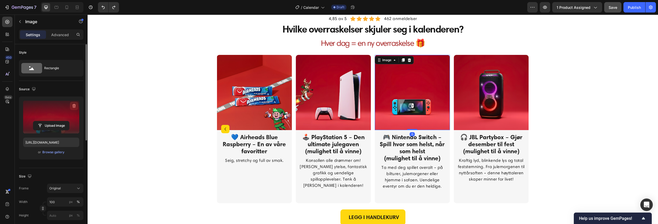
click at [73, 107] on icon "button" at bounding box center [73, 105] width 5 height 5
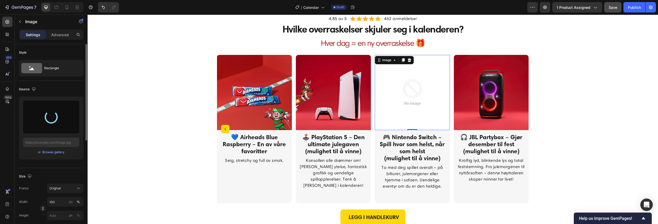
type input "https://cdn.shopify.com/s/files/1/0559/8999/3671/files/gempages_513920470601434…"
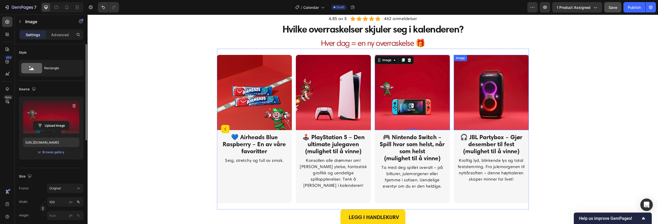
click at [486, 100] on img at bounding box center [490, 92] width 75 height 75
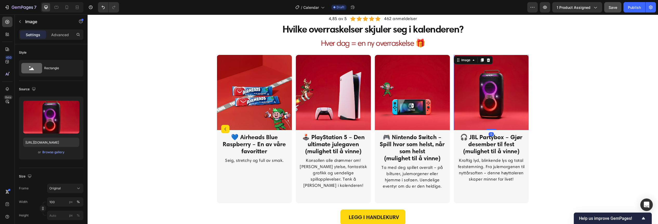
drag, startPoint x: 75, startPoint y: 104, endPoint x: 4, endPoint y: 134, distance: 76.7
click at [74, 104] on icon "button" at bounding box center [73, 105] width 5 height 5
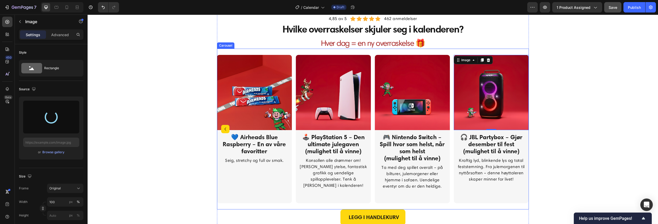
type input "[URL][DOMAIN_NAME]"
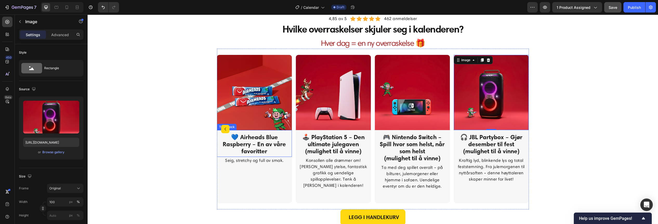
click at [222, 126] on icon "Carousel Back Arrow" at bounding box center [225, 129] width 6 height 6
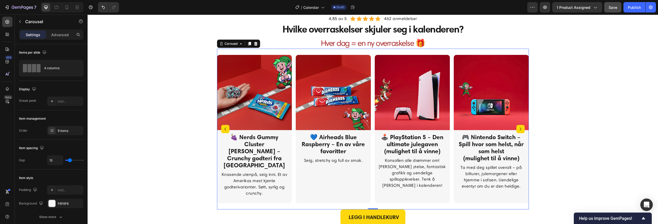
click at [222, 126] on icon "Carousel Back Arrow" at bounding box center [225, 129] width 6 height 6
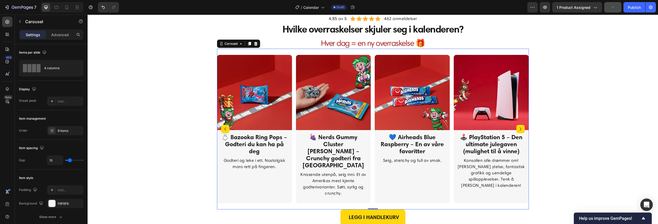
click at [222, 126] on icon "Carousel Back Arrow" at bounding box center [225, 129] width 6 height 6
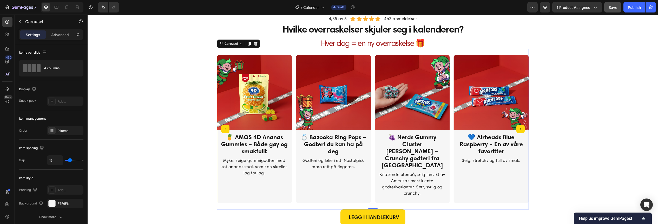
click at [222, 126] on icon "Carousel Back Arrow" at bounding box center [225, 129] width 6 height 6
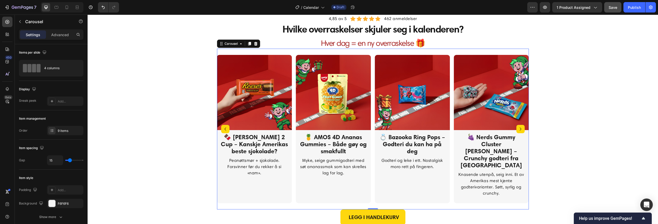
click at [222, 127] on icon "Carousel Back Arrow" at bounding box center [225, 129] width 6 height 6
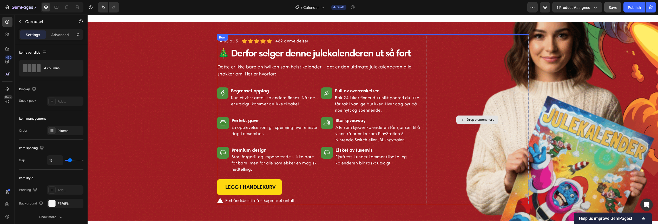
scroll to position [519, 0]
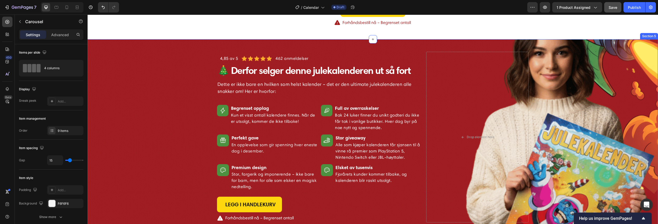
click at [144, 101] on div "Image 4,85 av 5 Text block Icon Icon Icon Icon Icon Icon List Hoz 462 anmeldels…" at bounding box center [372, 138] width 562 height 173
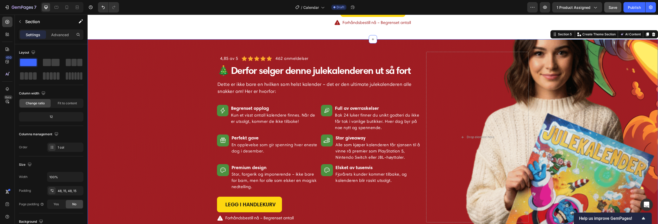
click at [154, 104] on div "Image 4,85 av 5 Text block Icon Icon Icon Icon Icon Icon List Hoz 462 anmeldels…" at bounding box center [372, 138] width 562 height 173
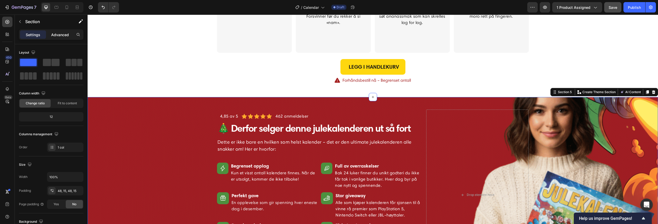
scroll to position [450, 0]
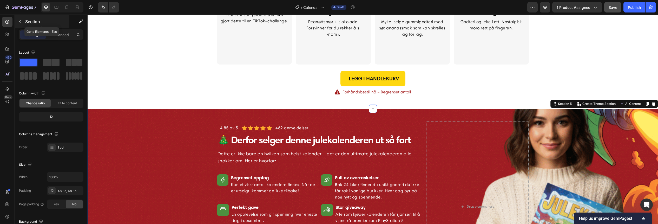
click at [24, 22] on button "button" at bounding box center [20, 21] width 8 height 8
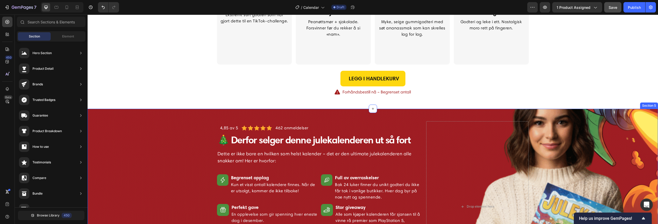
click at [183, 126] on div "Image 4,85 av 5 Text block Icon Icon Icon Icon Icon Icon List Hoz 462 anmeldels…" at bounding box center [372, 207] width 562 height 173
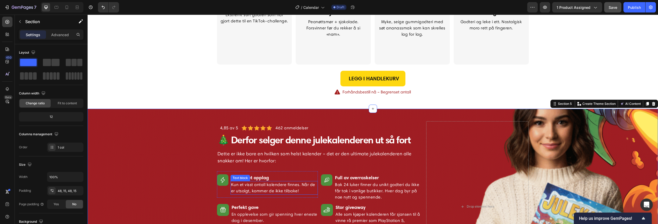
scroll to position [504, 0]
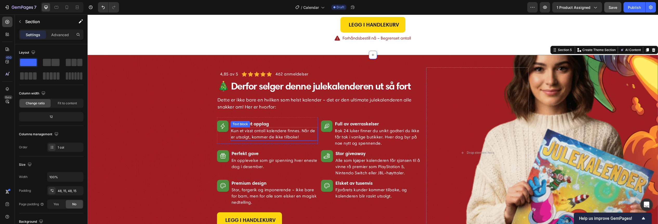
click at [182, 170] on div "Image 4,85 av 5 Text block Icon Icon Icon Icon Icon Icon List Hoz 462 anmeldels…" at bounding box center [372, 153] width 562 height 173
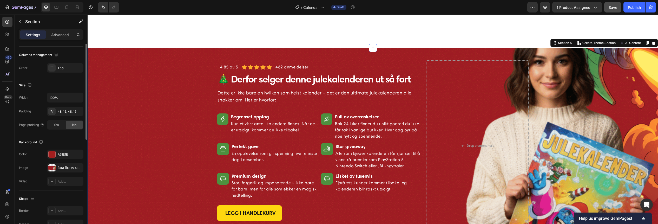
scroll to position [554, 0]
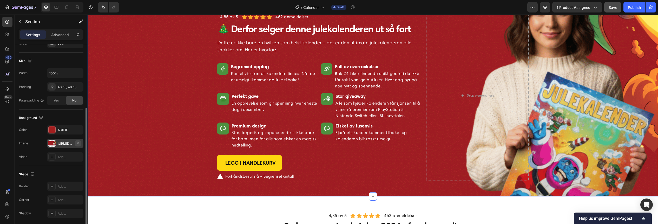
click at [79, 142] on icon "button" at bounding box center [78, 143] width 4 height 4
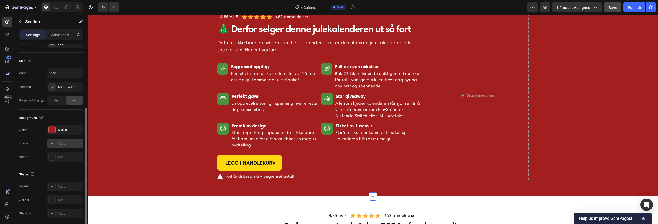
click at [65, 145] on div "Add..." at bounding box center [70, 143] width 24 height 5
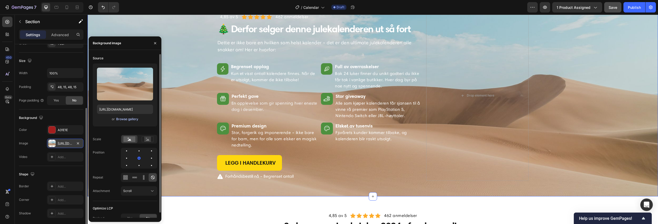
click at [131, 118] on div "Browse gallery" at bounding box center [127, 119] width 22 height 5
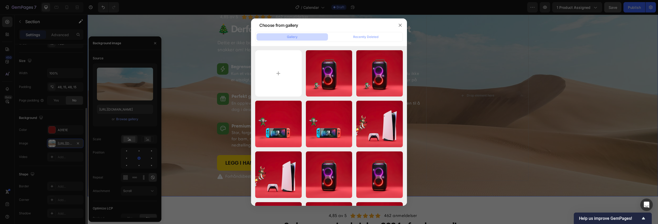
type input "C:\fakepath\banner main.png"
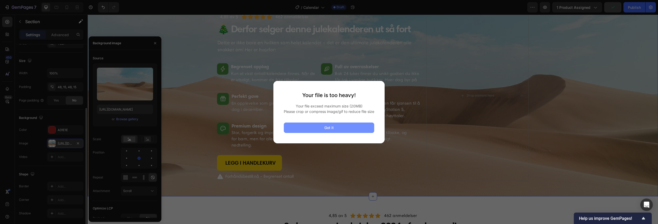
click at [319, 131] on button "Got it" at bounding box center [329, 127] width 90 height 10
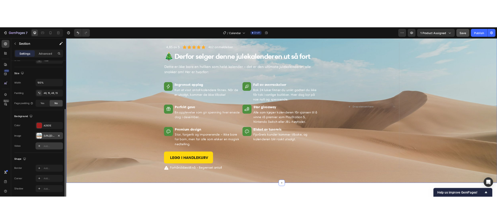
scroll to position [519, 0]
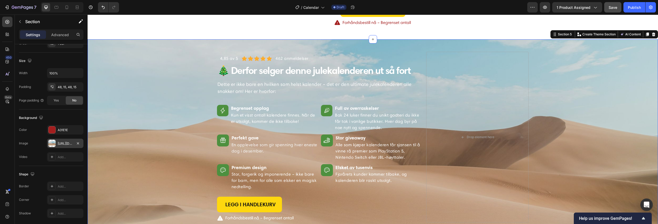
click at [53, 143] on div at bounding box center [51, 142] width 7 height 7
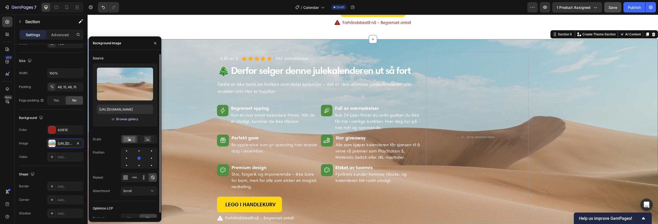
click at [121, 120] on div "Browse gallery" at bounding box center [127, 119] width 22 height 5
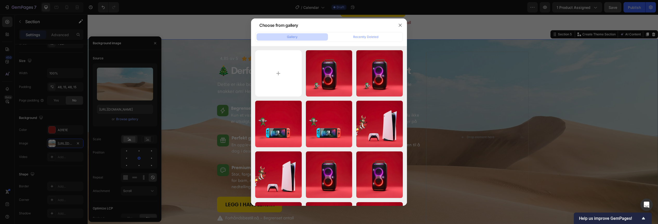
type input "C:\fakepath\banner main1.png"
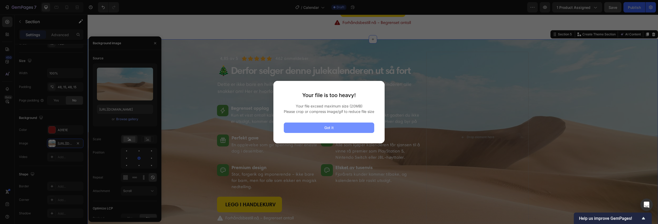
click at [322, 130] on button "Got it" at bounding box center [329, 127] width 90 height 10
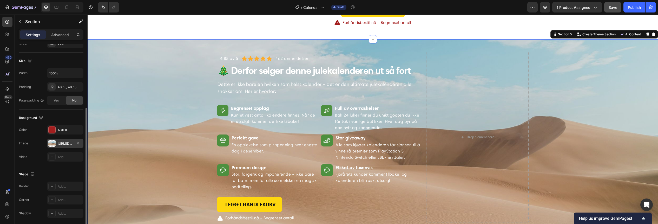
click at [67, 145] on div "[URL][DOMAIN_NAME]" at bounding box center [65, 143] width 15 height 5
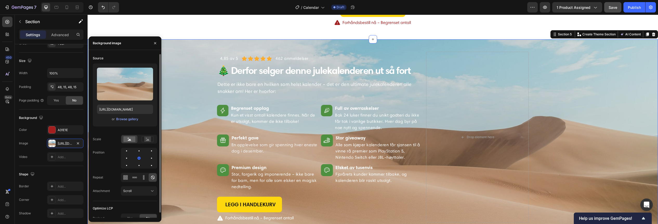
click at [126, 123] on div "Upload Image https://cdn.shopify.com/s/files/1/2005/9307/files/background_setti…" at bounding box center [125, 94] width 64 height 63
click at [127, 120] on div "Browse gallery" at bounding box center [127, 119] width 22 height 5
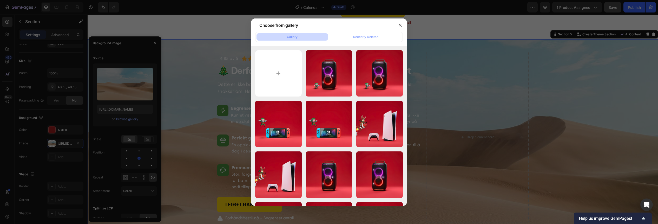
type input "C:\fakepath\bann1.png"
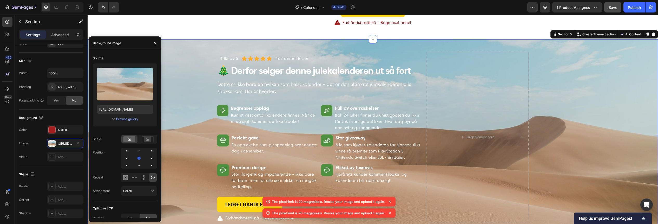
click at [390, 202] on icon at bounding box center [390, 201] width 2 height 2
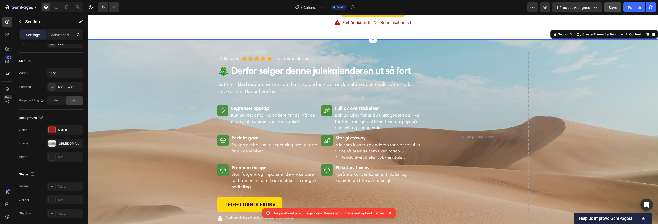
click at [391, 213] on icon at bounding box center [389, 212] width 5 height 5
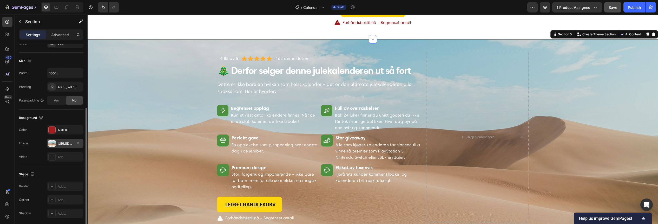
click at [66, 141] on div "[URL][DOMAIN_NAME]" at bounding box center [65, 143] width 15 height 5
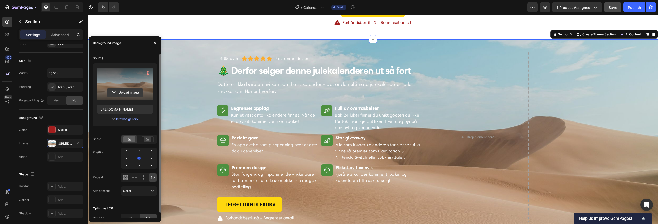
click at [130, 92] on input "file" at bounding box center [125, 92] width 36 height 9
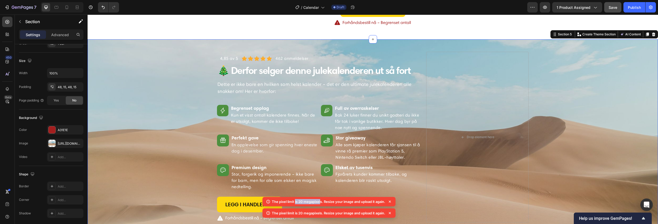
drag, startPoint x: 309, startPoint y: 203, endPoint x: 316, endPoint y: 204, distance: 6.3
click at [319, 204] on p "The pixel limit is 20 megapixels. Resize your image and upload it again." at bounding box center [328, 201] width 113 height 5
drag, startPoint x: 271, startPoint y: 201, endPoint x: 285, endPoint y: 202, distance: 14.3
click at [317, 204] on p "The pixel limit is 20 megapixels. Resize your image and upload it again." at bounding box center [328, 201] width 113 height 5
click at [267, 202] on icon at bounding box center [267, 201] width 5 height 5
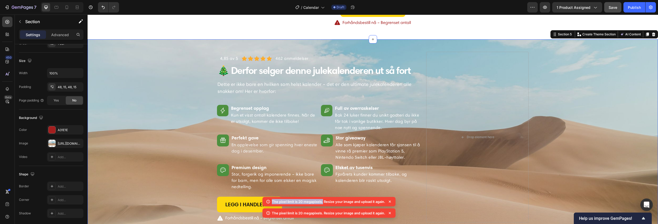
drag, startPoint x: 270, startPoint y: 201, endPoint x: 322, endPoint y: 203, distance: 52.2
click at [322, 203] on div "The pixel limit is 20 megapixels. Resize your image and upload it again." at bounding box center [324, 201] width 119 height 5
copy p "The pixel limit is 20 megapixels."
click at [78, 143] on icon "button" at bounding box center [78, 143] width 2 height 2
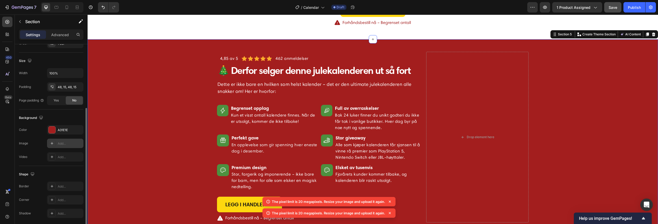
click at [65, 145] on div "Add..." at bounding box center [70, 143] width 24 height 5
type input "[URL][DOMAIN_NAME]"
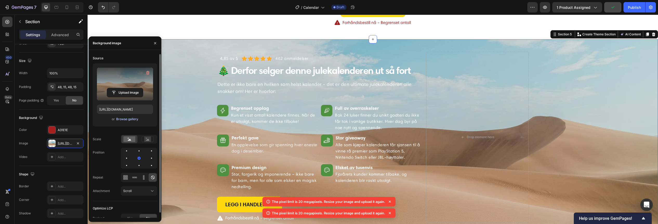
click at [124, 120] on div "Browse gallery" at bounding box center [127, 119] width 22 height 5
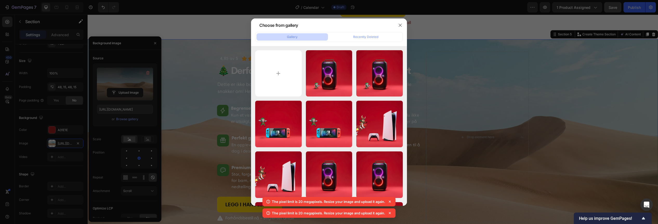
type input "C:\fakepath\mega.png"
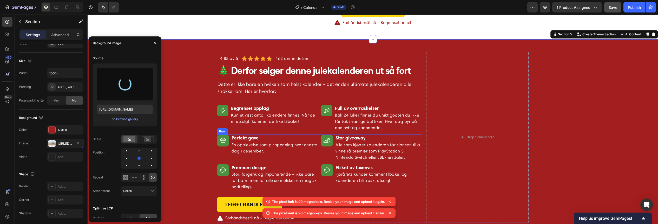
type input "[URL][DOMAIN_NAME]"
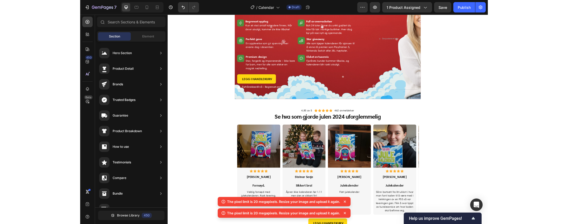
scroll to position [518, 0]
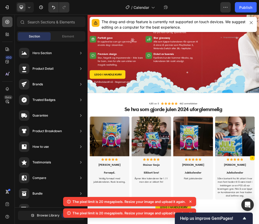
click at [10, 23] on div at bounding box center [7, 22] width 10 height 10
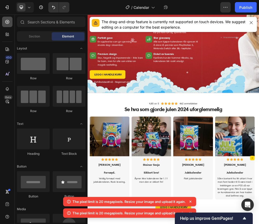
click at [10, 23] on div at bounding box center [7, 22] width 10 height 10
click at [111, 9] on div "/ Calendar Draft" at bounding box center [146, 7] width 147 height 10
click at [190, 201] on icon at bounding box center [190, 201] width 5 height 5
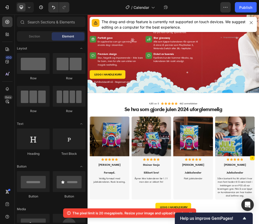
click at [192, 211] on icon at bounding box center [190, 212] width 5 height 5
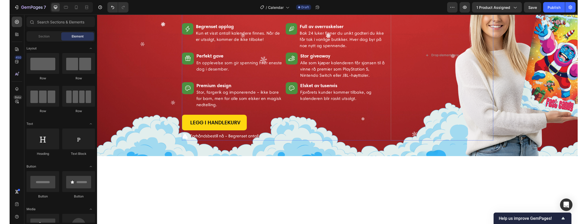
scroll to position [519, 0]
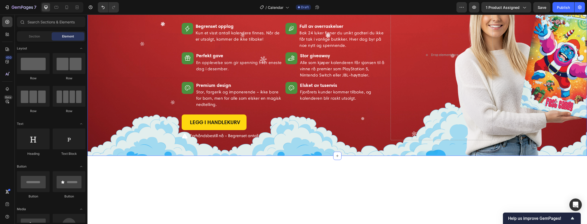
click at [123, 97] on div "Image 4,85 av 5 Text block Icon Icon Icon Icon Icon Icon List Hoz 462 anmeldels…" at bounding box center [337, 56] width 492 height 173
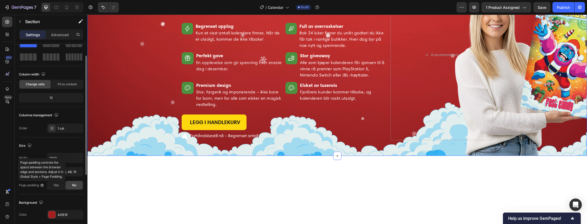
scroll to position [0, 0]
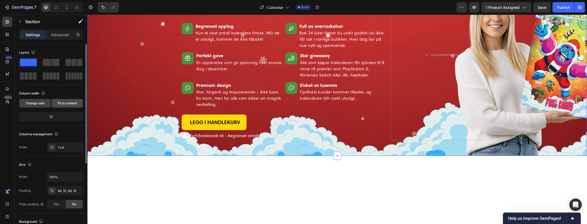
click at [70, 104] on span "Fit to content" at bounding box center [67, 103] width 19 height 5
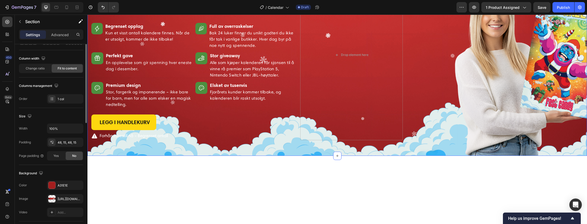
scroll to position [0, 0]
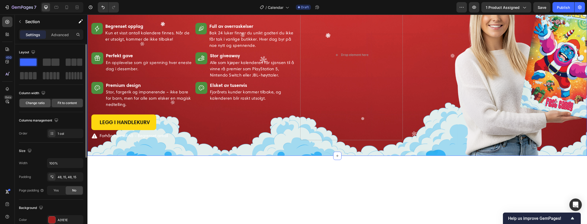
click at [39, 104] on span "Change ratio" at bounding box center [35, 103] width 19 height 5
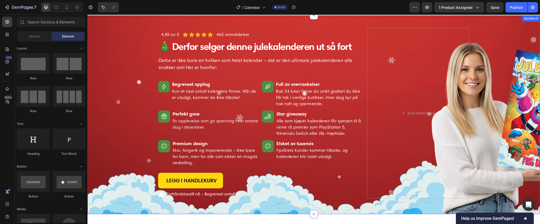
scroll to position [546, 0]
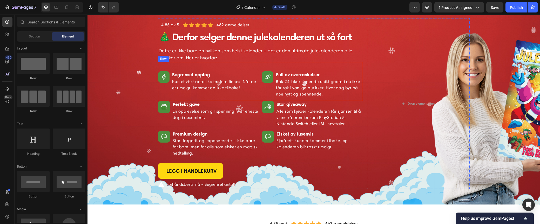
click at [113, 91] on div "Image 4,85 av 5 Text block Icon Icon Icon Icon Icon Icon List Hoz 462 anmeldels…" at bounding box center [313, 104] width 445 height 173
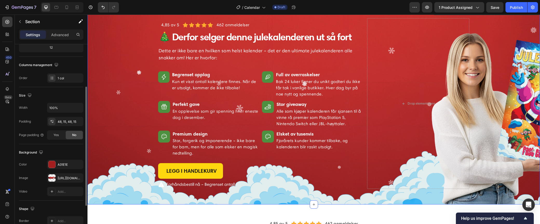
scroll to position [104, 0]
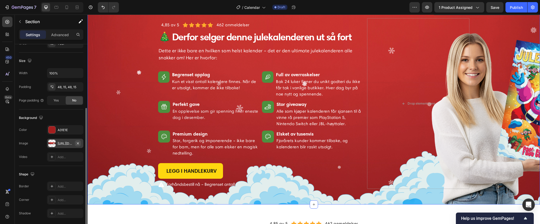
click at [78, 142] on icon "button" at bounding box center [78, 143] width 4 height 4
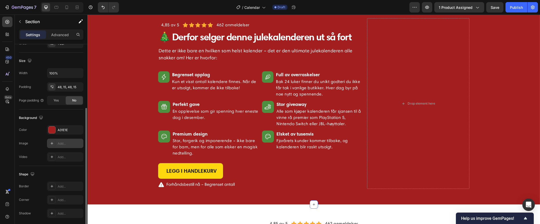
click at [61, 144] on div "Add..." at bounding box center [70, 143] width 24 height 5
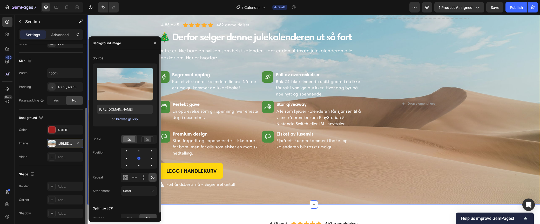
click at [123, 120] on div "Browse gallery" at bounding box center [127, 119] width 22 height 5
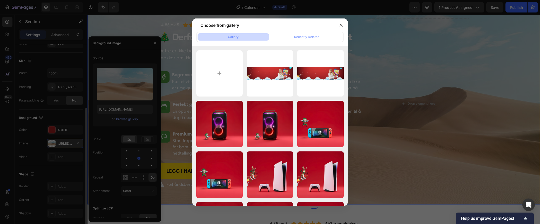
type input "C:\fakepath\baaa.png"
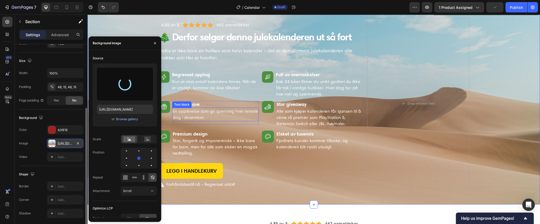
type input "[URL][DOMAIN_NAME]"
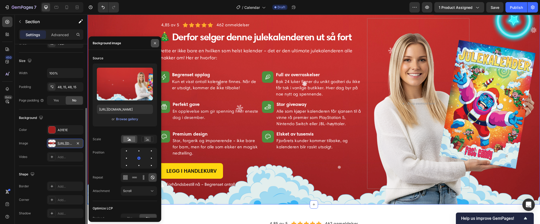
drag, startPoint x: 155, startPoint y: 41, endPoint x: 76, endPoint y: 36, distance: 79.4
click at [155, 41] on icon "button" at bounding box center [155, 43] width 4 height 4
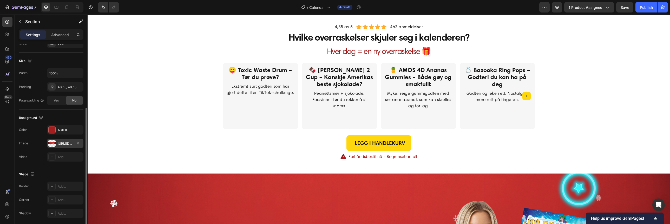
scroll to position [96, 0]
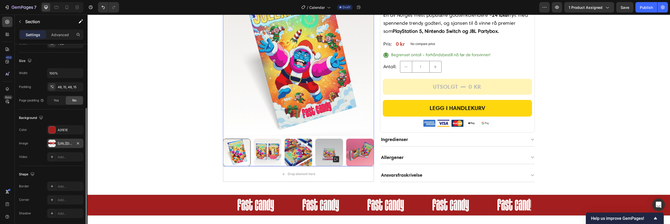
click at [261, 150] on img at bounding box center [267, 152] width 28 height 28
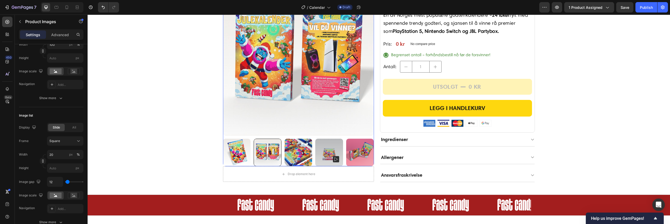
scroll to position [0, 0]
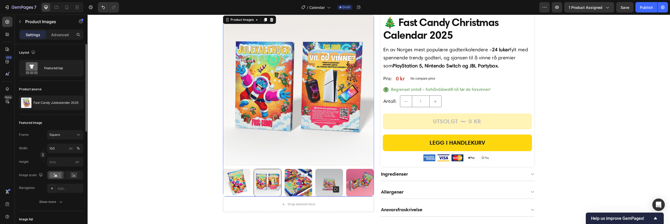
click at [299, 185] on img at bounding box center [298, 183] width 28 height 28
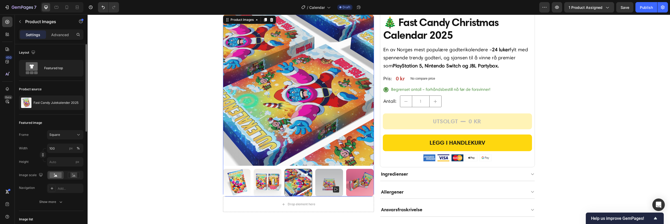
click at [325, 178] on img at bounding box center [329, 183] width 28 height 28
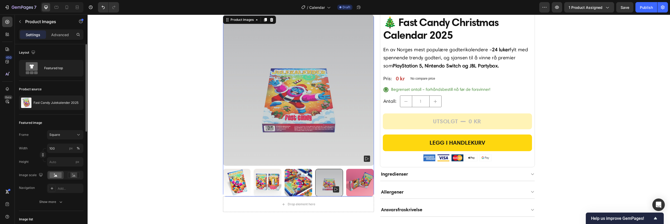
click at [350, 189] on img at bounding box center [360, 183] width 28 height 28
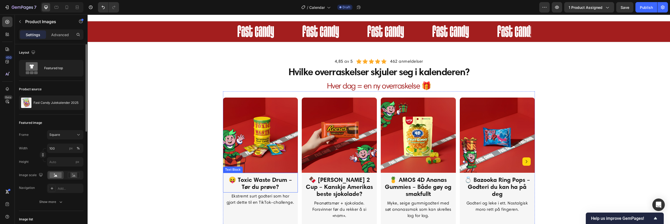
scroll to position [304, 0]
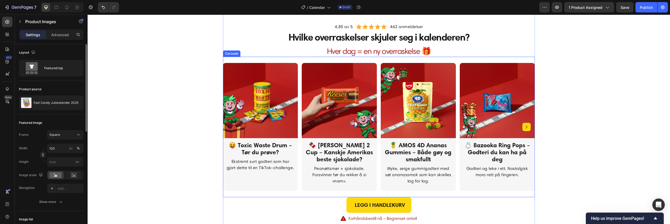
click at [439, 130] on icon "Carousel Next Arrow" at bounding box center [526, 127] width 6 height 6
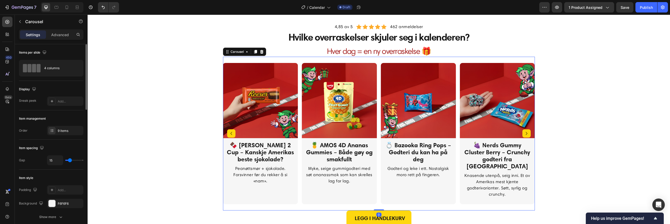
click at [439, 135] on icon "Carousel Next Arrow" at bounding box center [526, 133] width 6 height 6
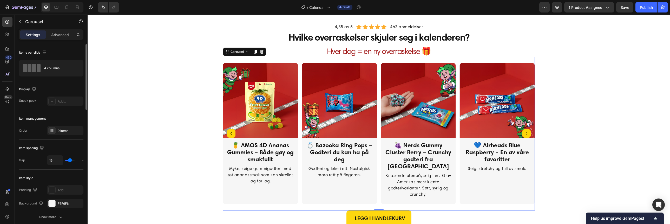
click at [439, 135] on icon "Carousel Next Arrow" at bounding box center [526, 133] width 6 height 6
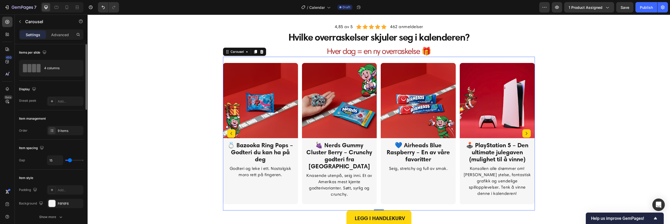
click at [439, 135] on icon "Carousel Next Arrow" at bounding box center [526, 133] width 6 height 6
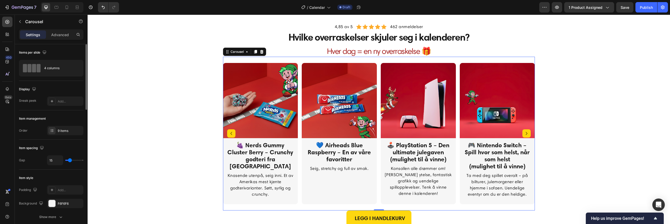
click at [439, 135] on icon "Carousel Next Arrow" at bounding box center [526, 133] width 6 height 6
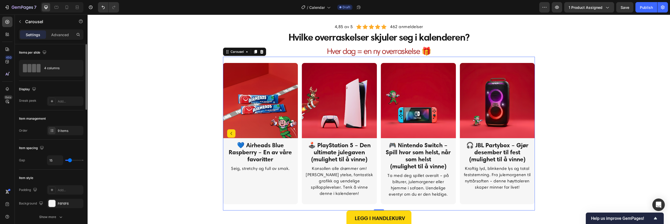
click at [439, 135] on img at bounding box center [496, 100] width 75 height 75
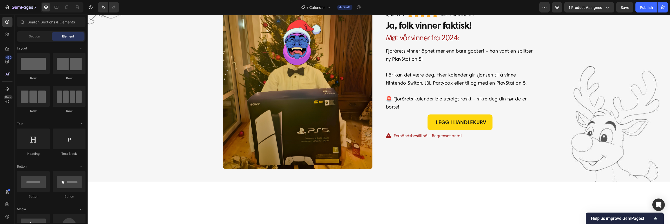
scroll to position [871, 0]
